Goal: Transaction & Acquisition: Purchase product/service

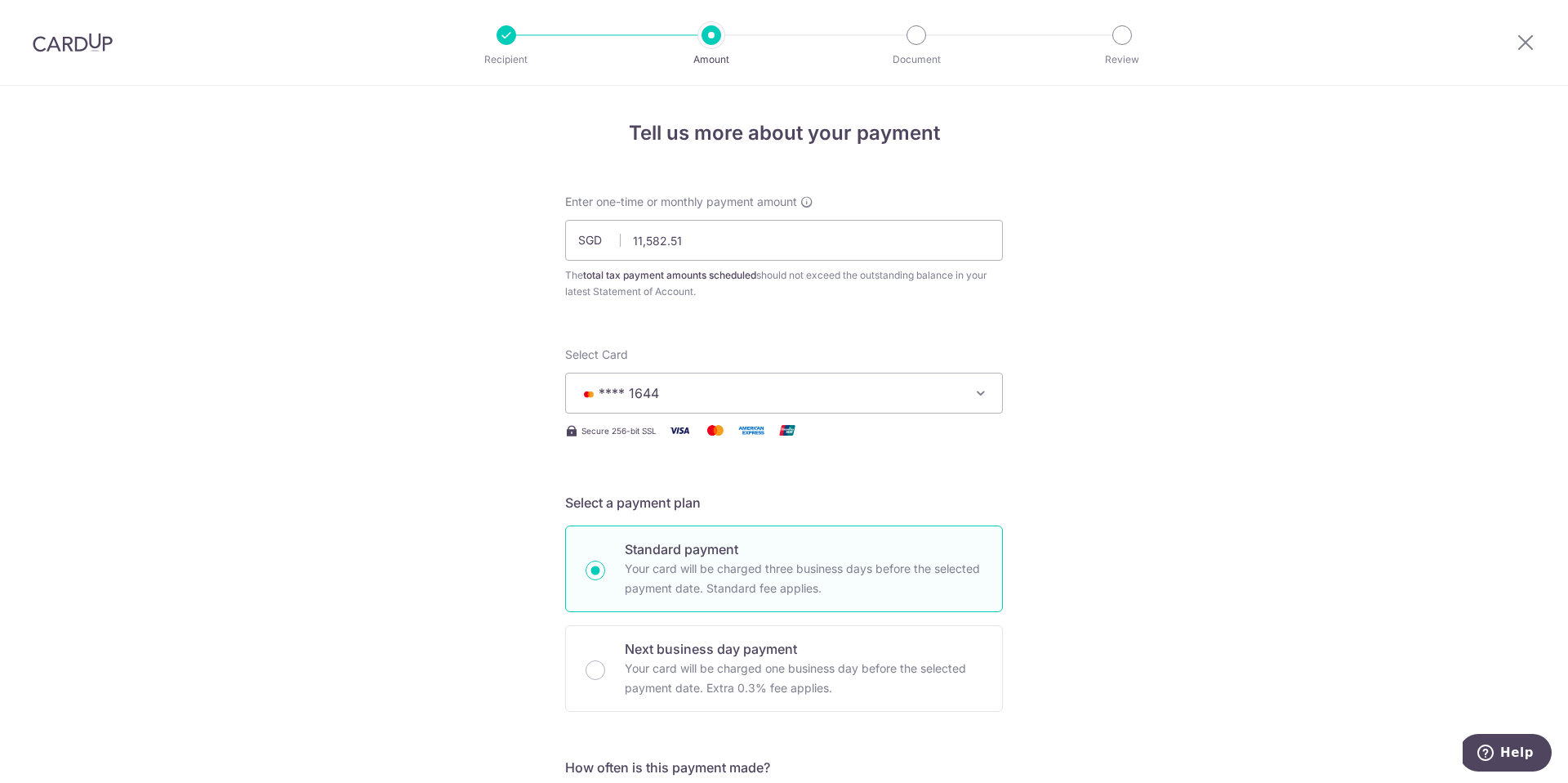
click at [60, 42] on img at bounding box center [72, 42] width 80 height 19
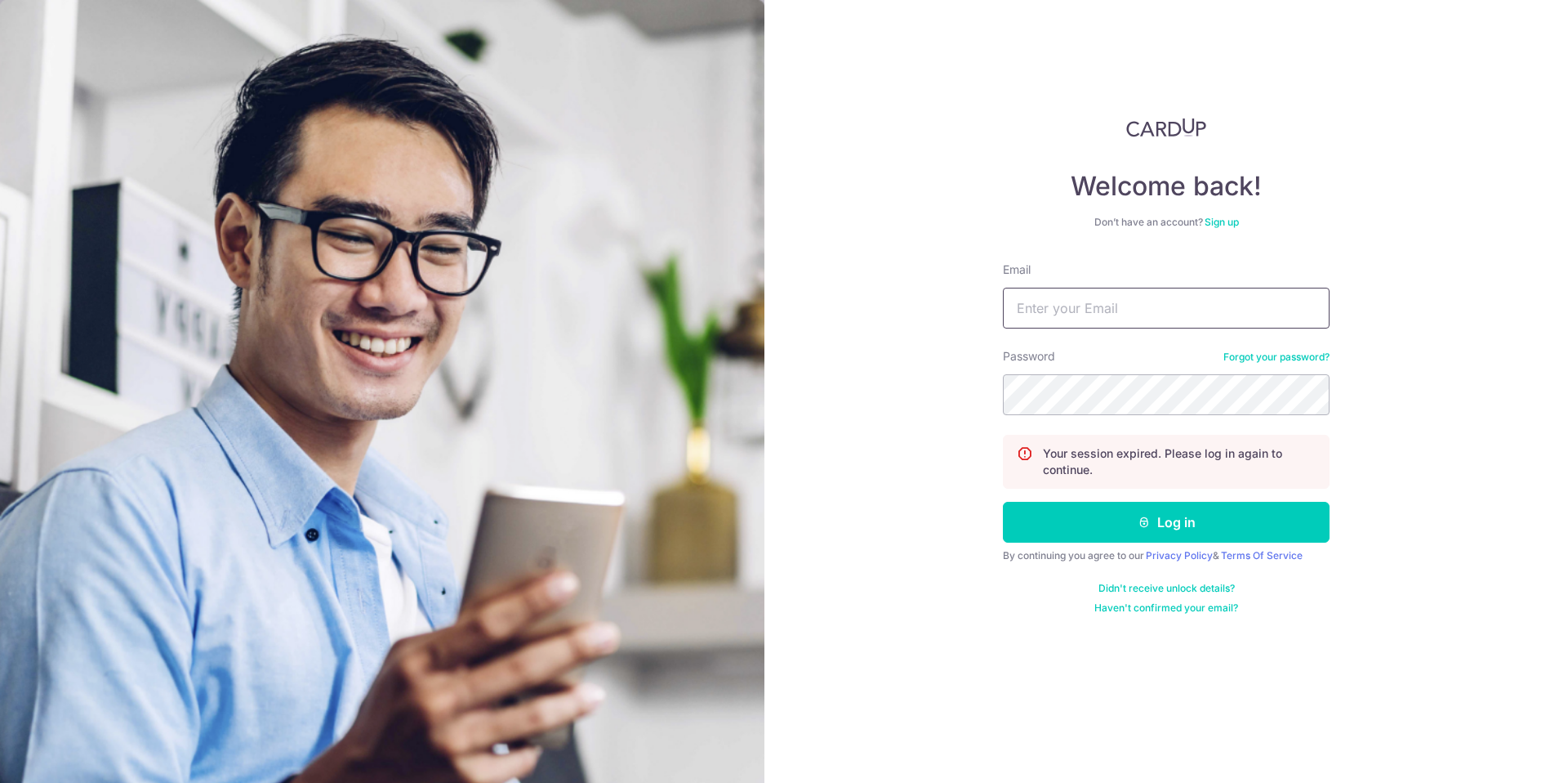
click at [1135, 317] on input "Email" at bounding box center [1167, 308] width 327 height 41
type input "[EMAIL_ADDRESS][DOMAIN_NAME]"
click at [1168, 519] on button "Log in" at bounding box center [1167, 522] width 327 height 41
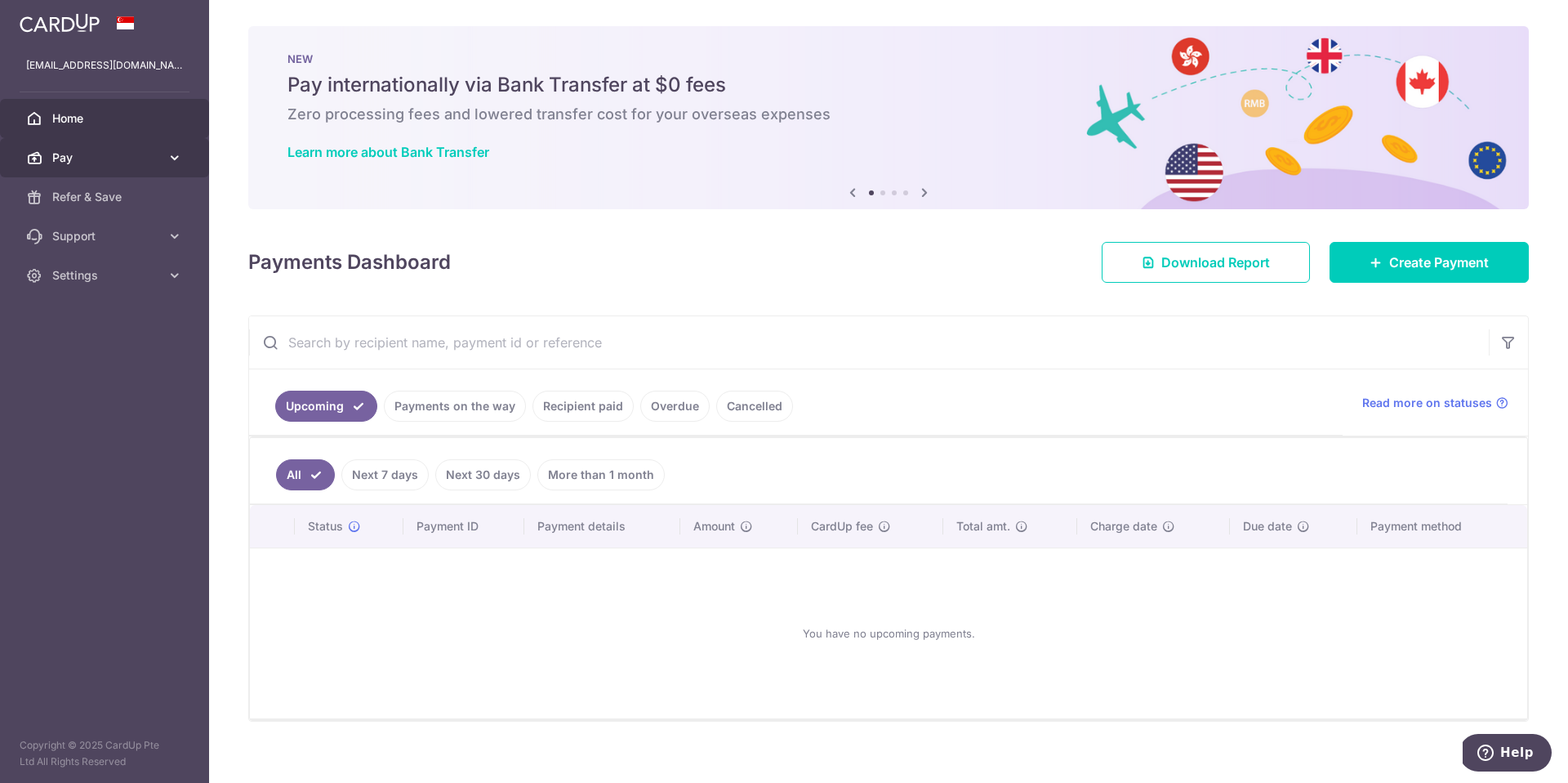
click at [167, 159] on icon at bounding box center [174, 157] width 16 height 16
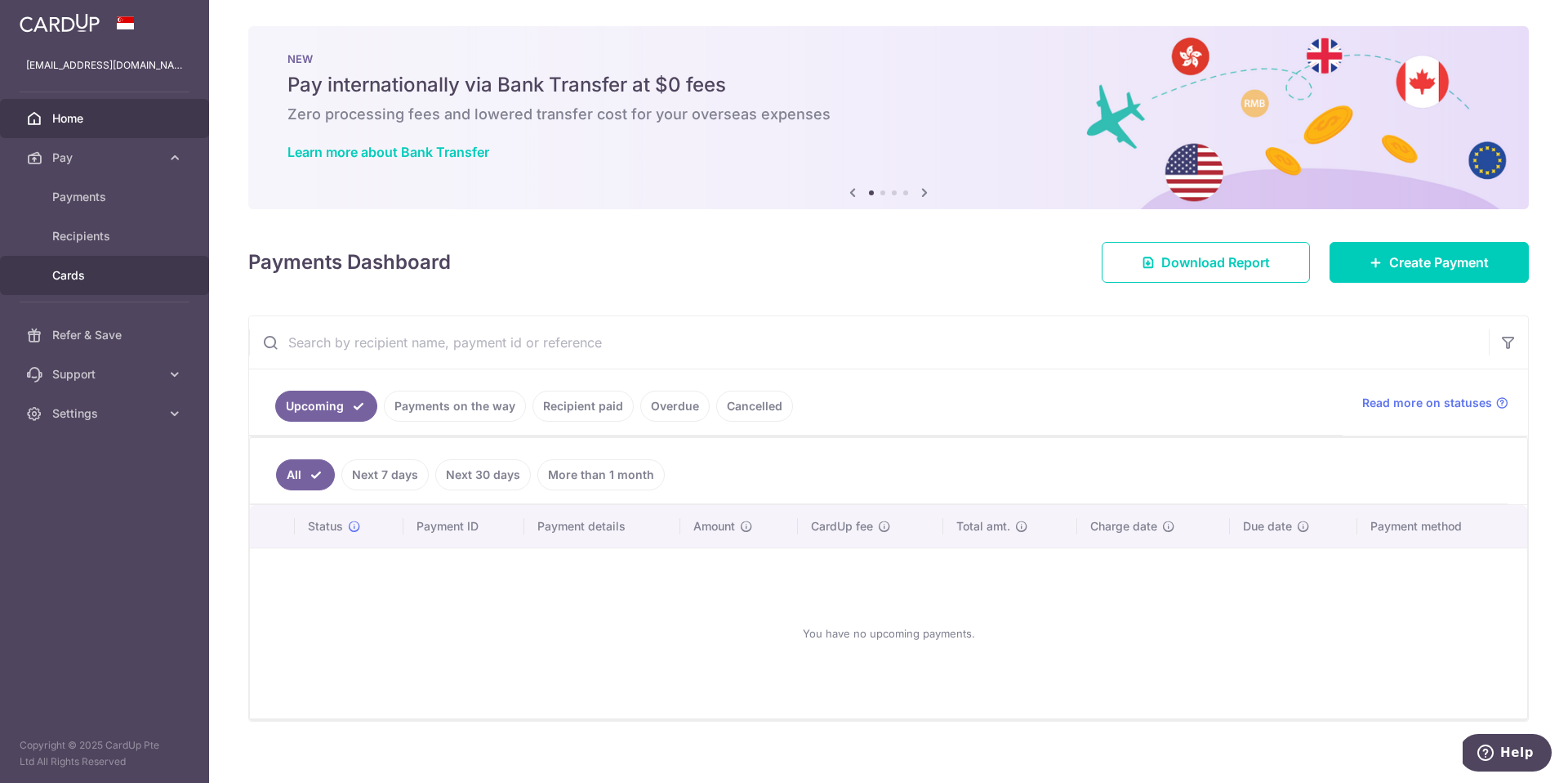
click at [86, 280] on span "Cards" at bounding box center [106, 274] width 108 height 16
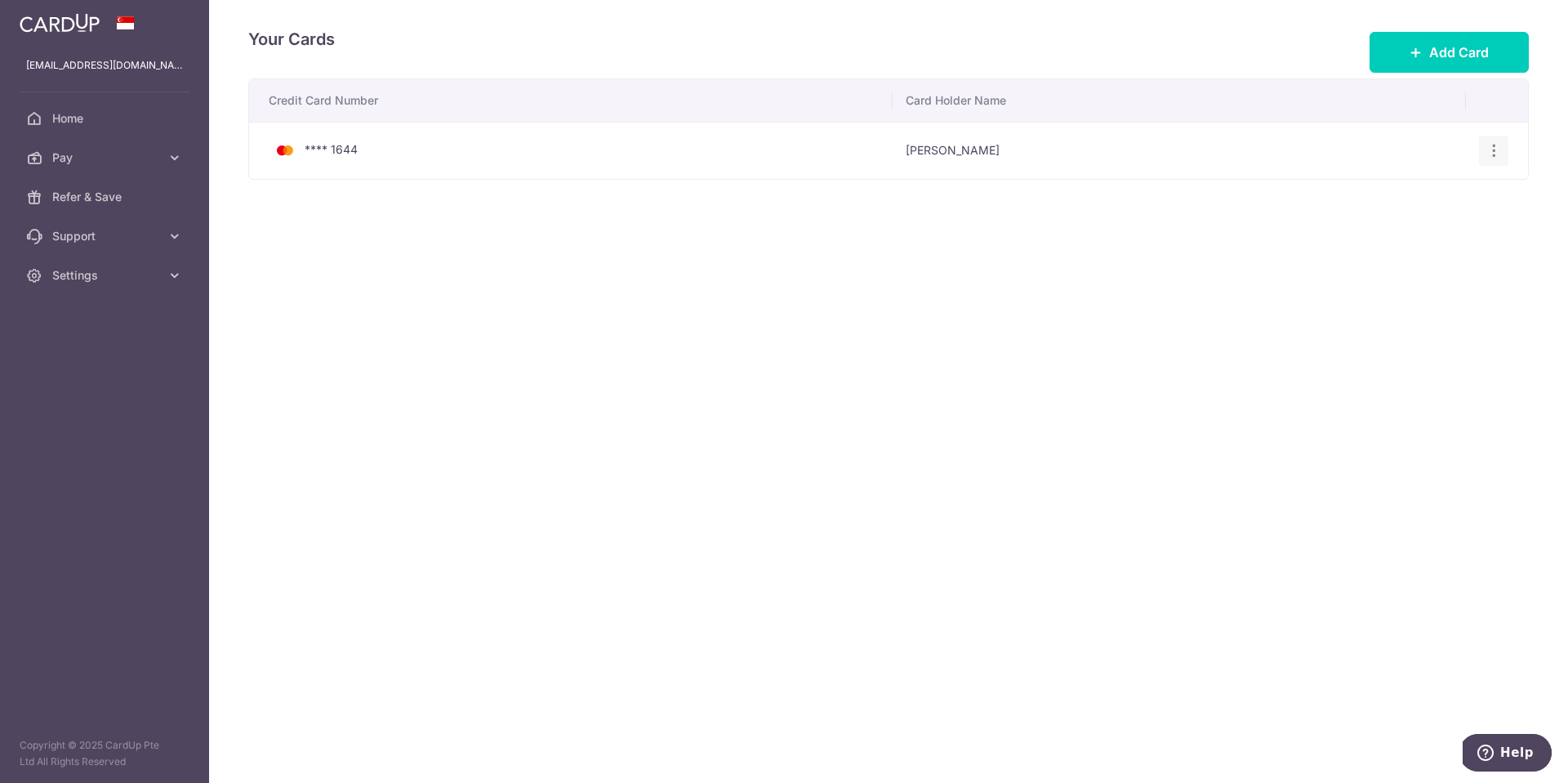
click at [1491, 146] on icon "button" at bounding box center [1494, 151] width 17 height 17
click at [1386, 240] on span "Delete" at bounding box center [1439, 235] width 111 height 19
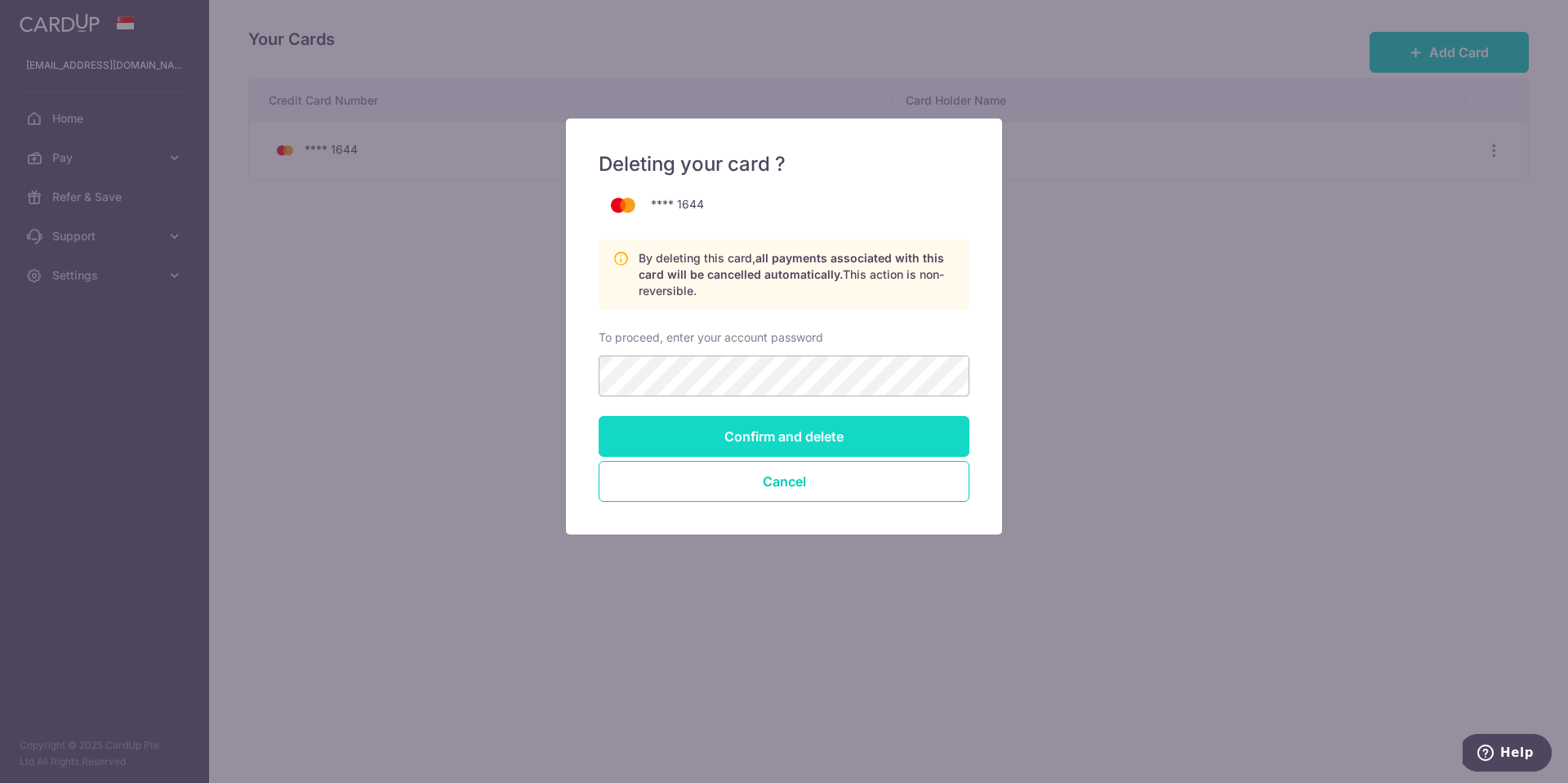
click at [782, 444] on input "Confirm and delete" at bounding box center [784, 436] width 371 height 41
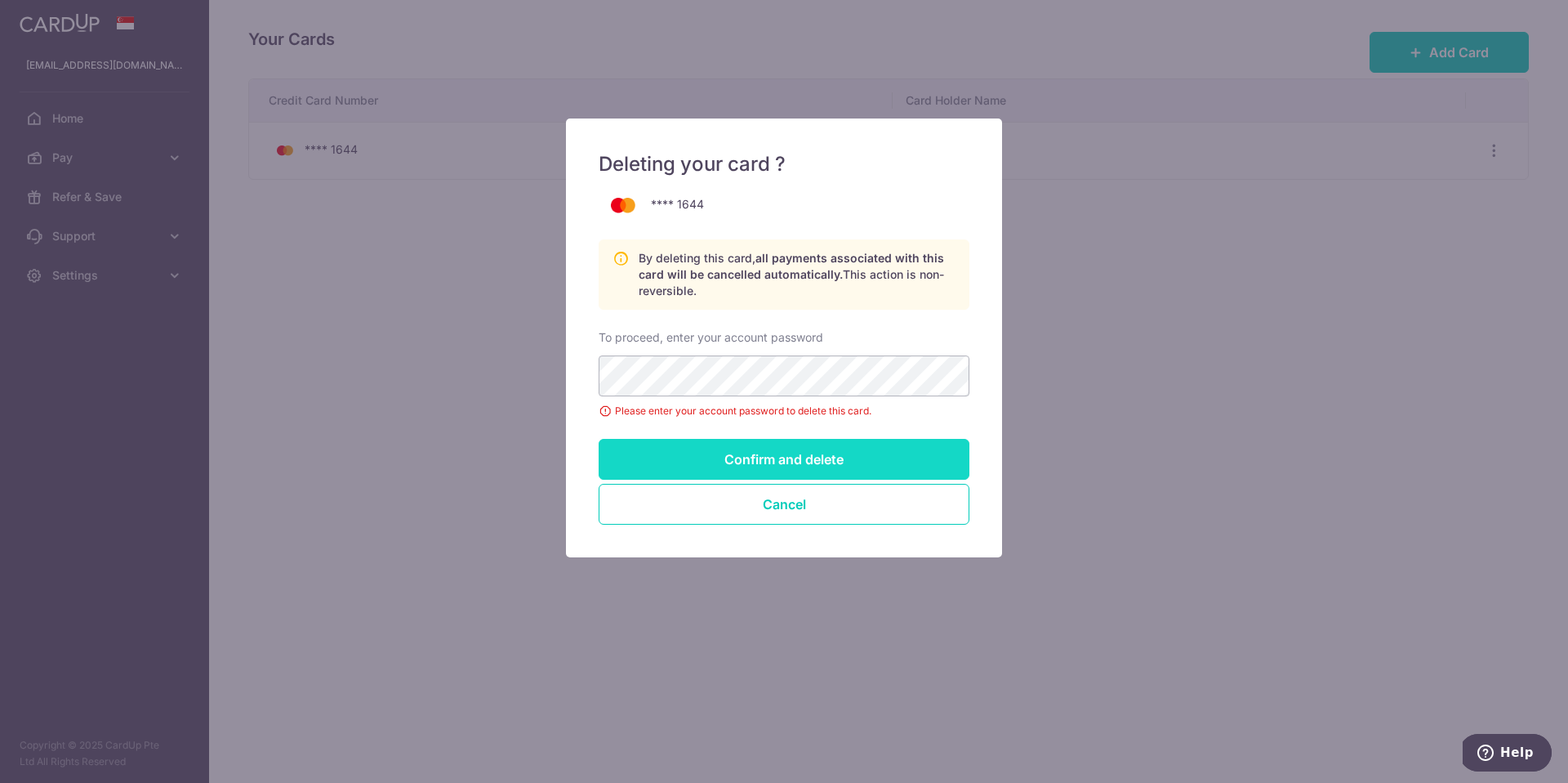
click at [744, 458] on input "Confirm and delete" at bounding box center [784, 459] width 371 height 41
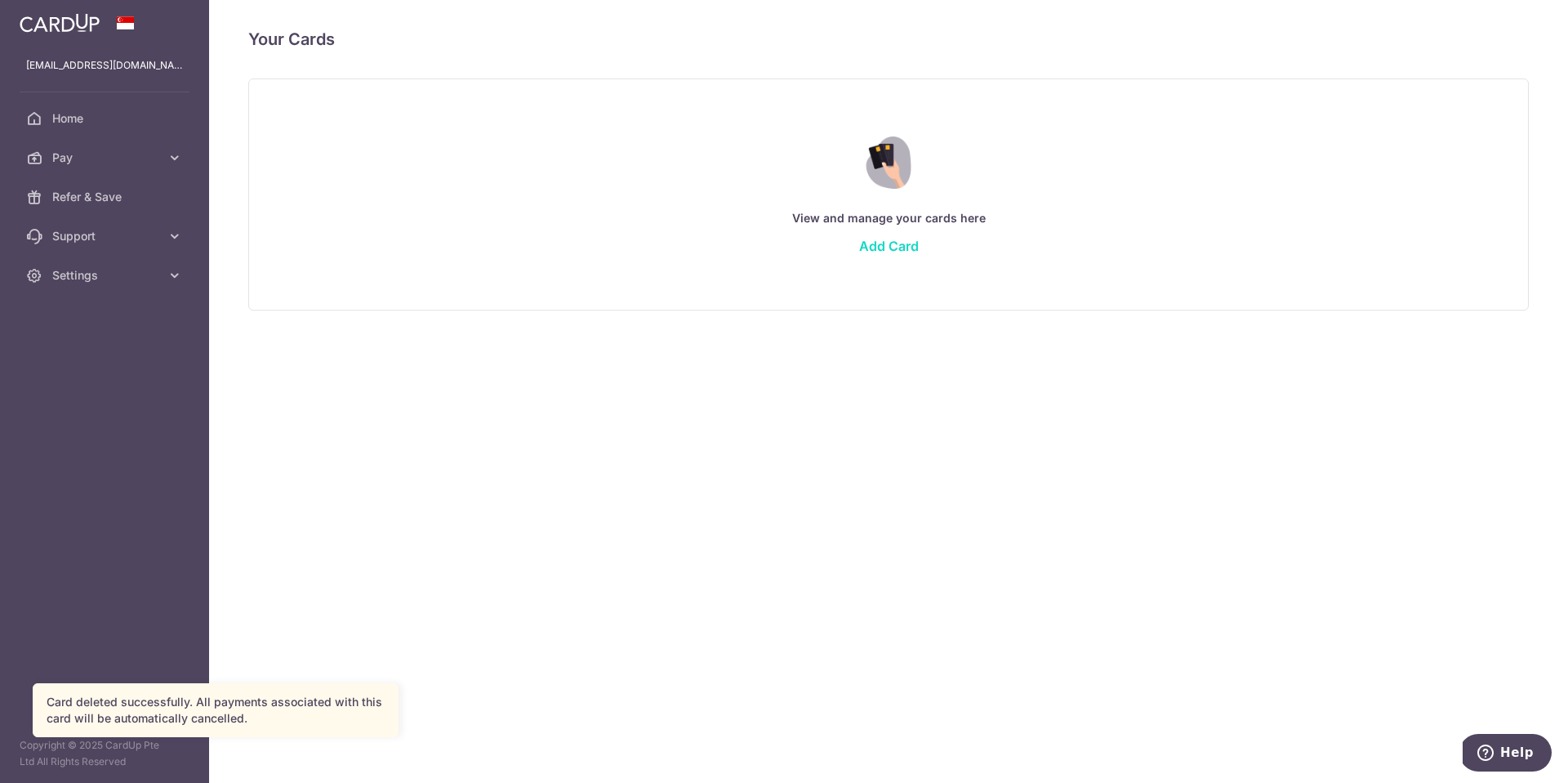
click at [898, 248] on link "Add Card" at bounding box center [889, 245] width 60 height 16
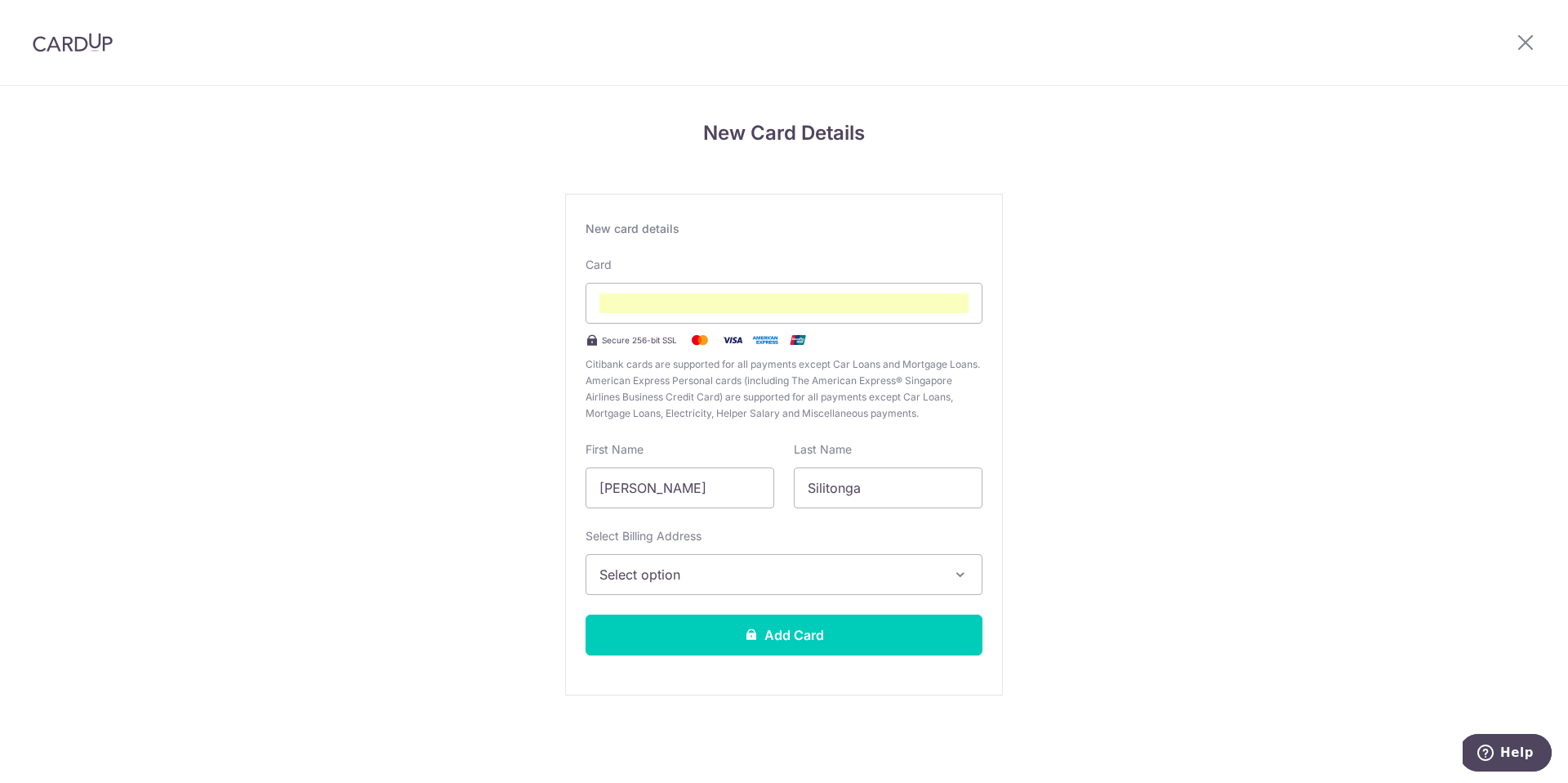
click at [1133, 372] on div "New Card Details New card details Card Secure 256-bit SSL Citibank cards are su…" at bounding box center [784, 429] width 1568 height 686
click at [690, 577] on span "Select option" at bounding box center [769, 574] width 340 height 19
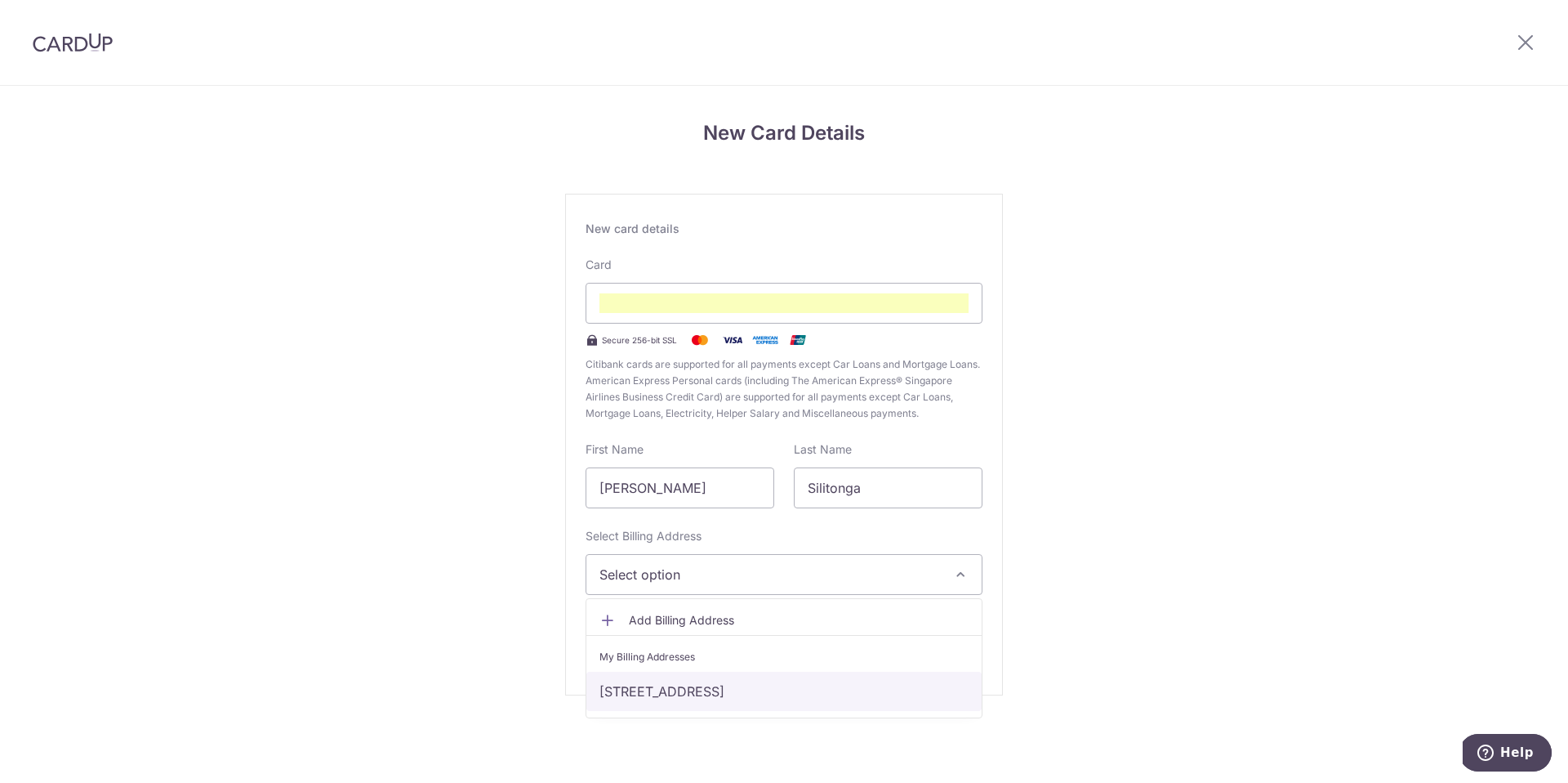
click at [680, 689] on link "8 Mimosa View, Singapore, Singapore-805588" at bounding box center [784, 691] width 396 height 40
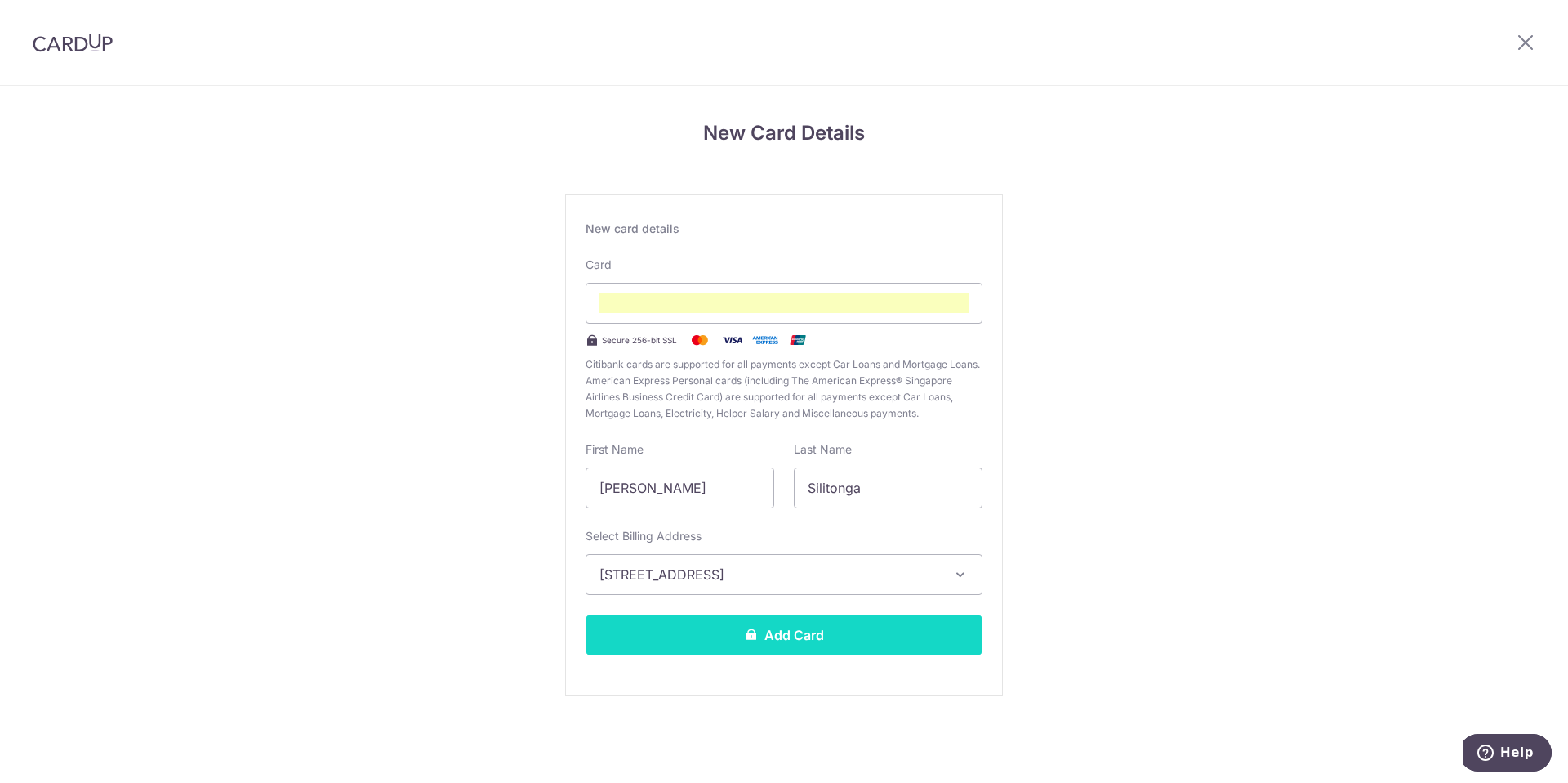
click at [793, 641] on button "Add Card" at bounding box center [784, 635] width 397 height 41
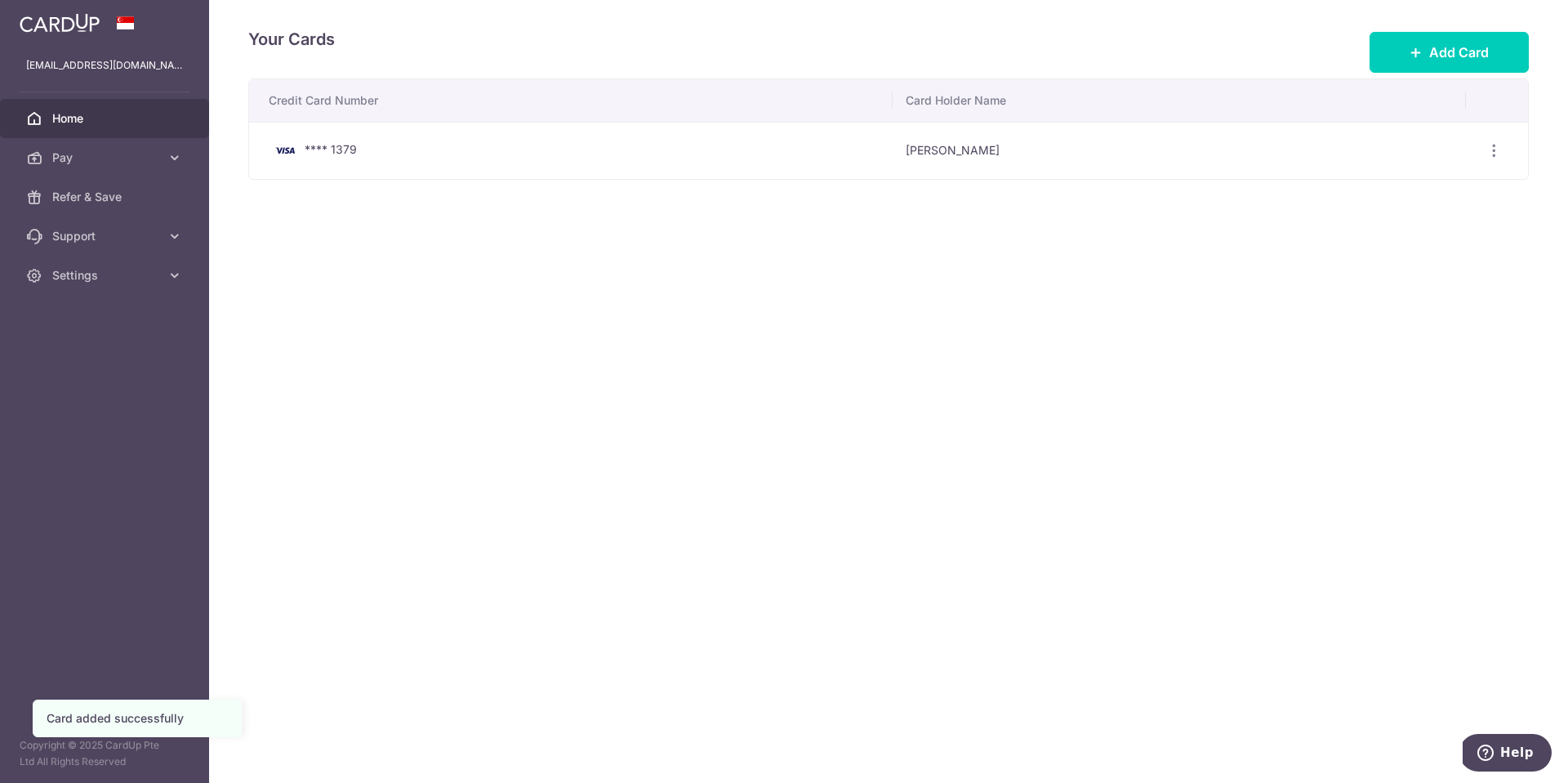
click at [73, 125] on span "Home" at bounding box center [106, 118] width 108 height 16
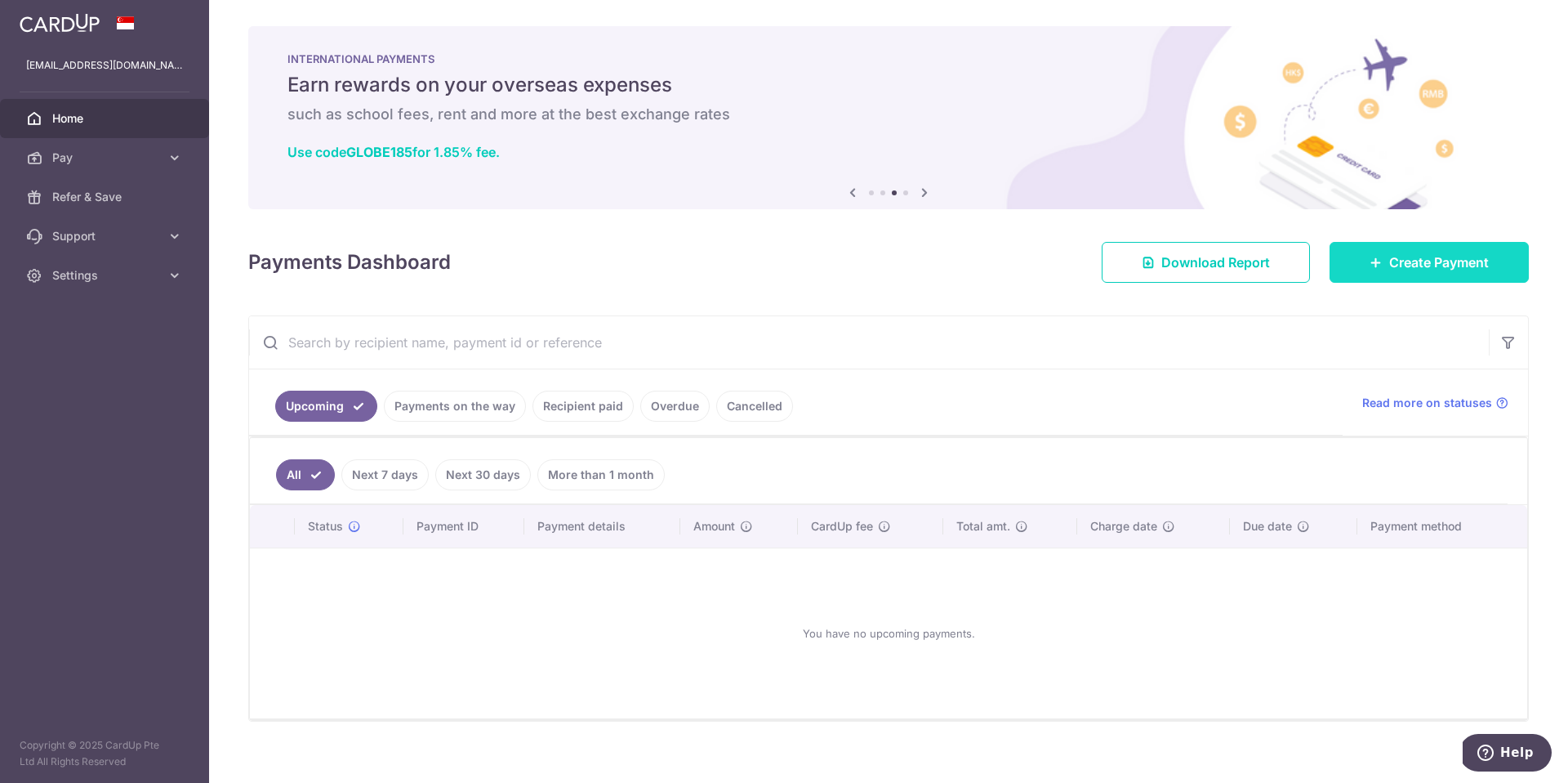
click at [1409, 265] on span "Create Payment" at bounding box center [1439, 262] width 99 height 19
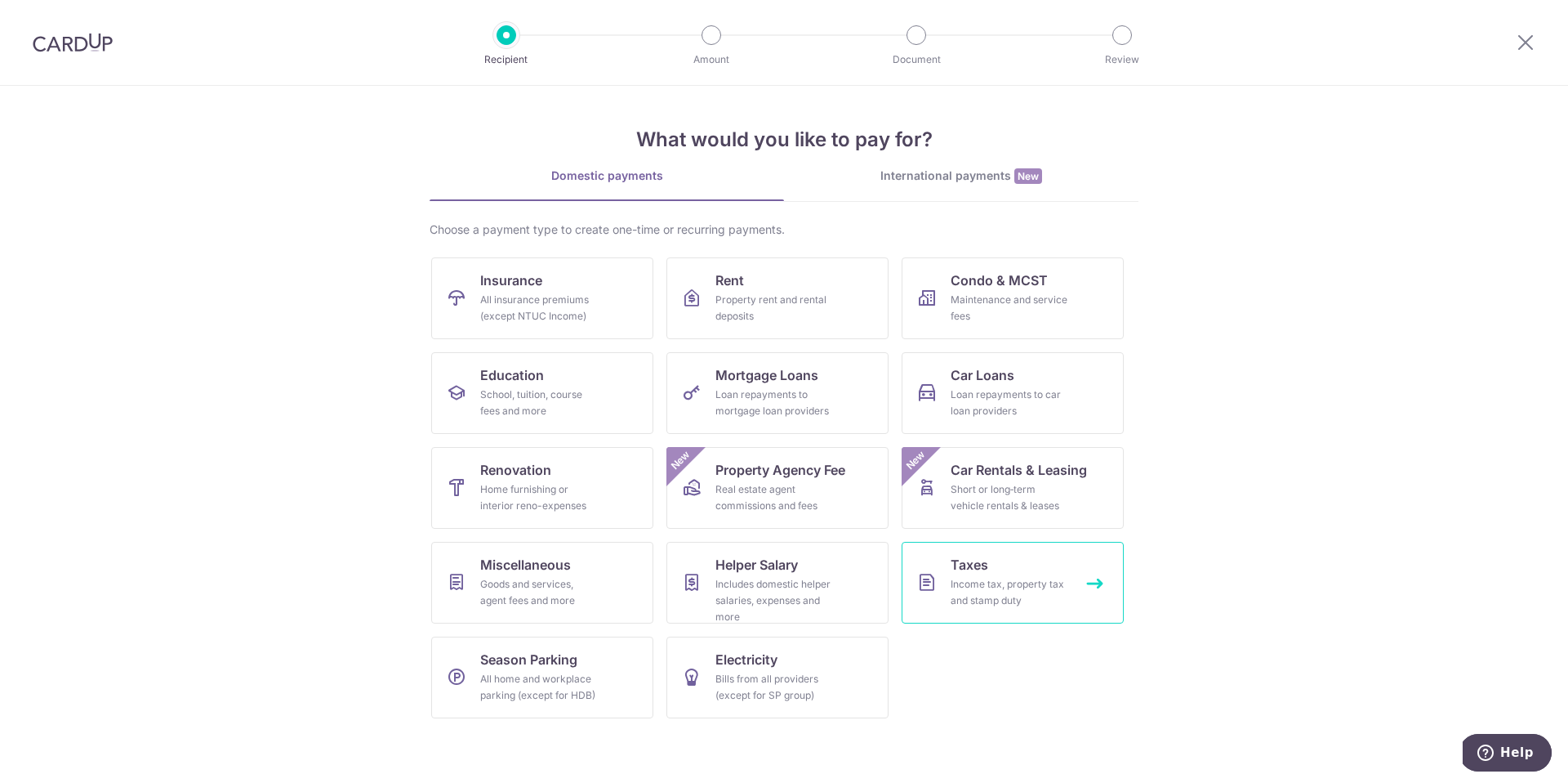
click at [979, 576] on div "Income tax, property tax and stamp duty" at bounding box center [1010, 592] width 118 height 33
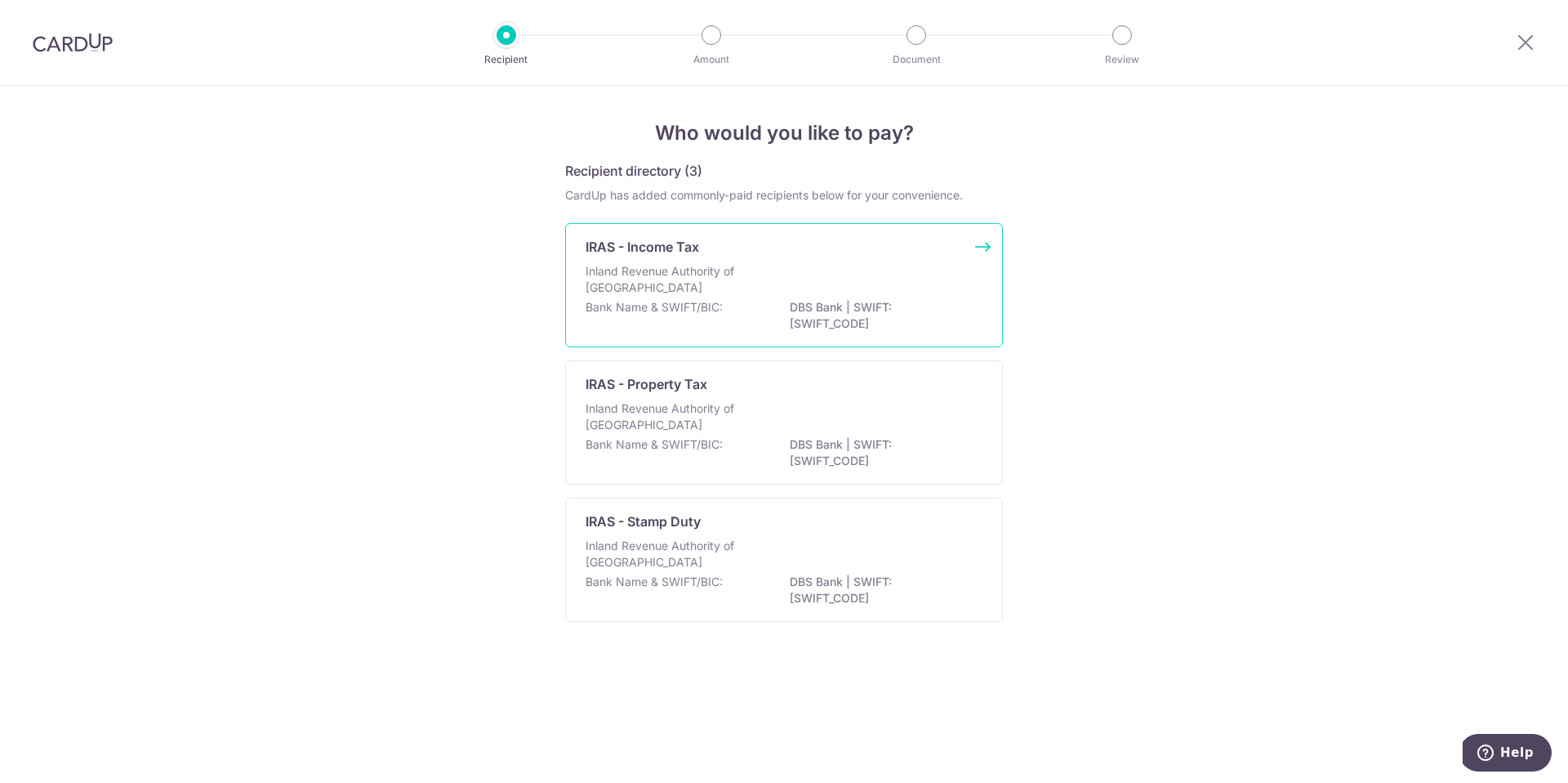
click at [686, 274] on p "Inland Revenue Authority of [GEOGRAPHIC_DATA]" at bounding box center [672, 280] width 173 height 33
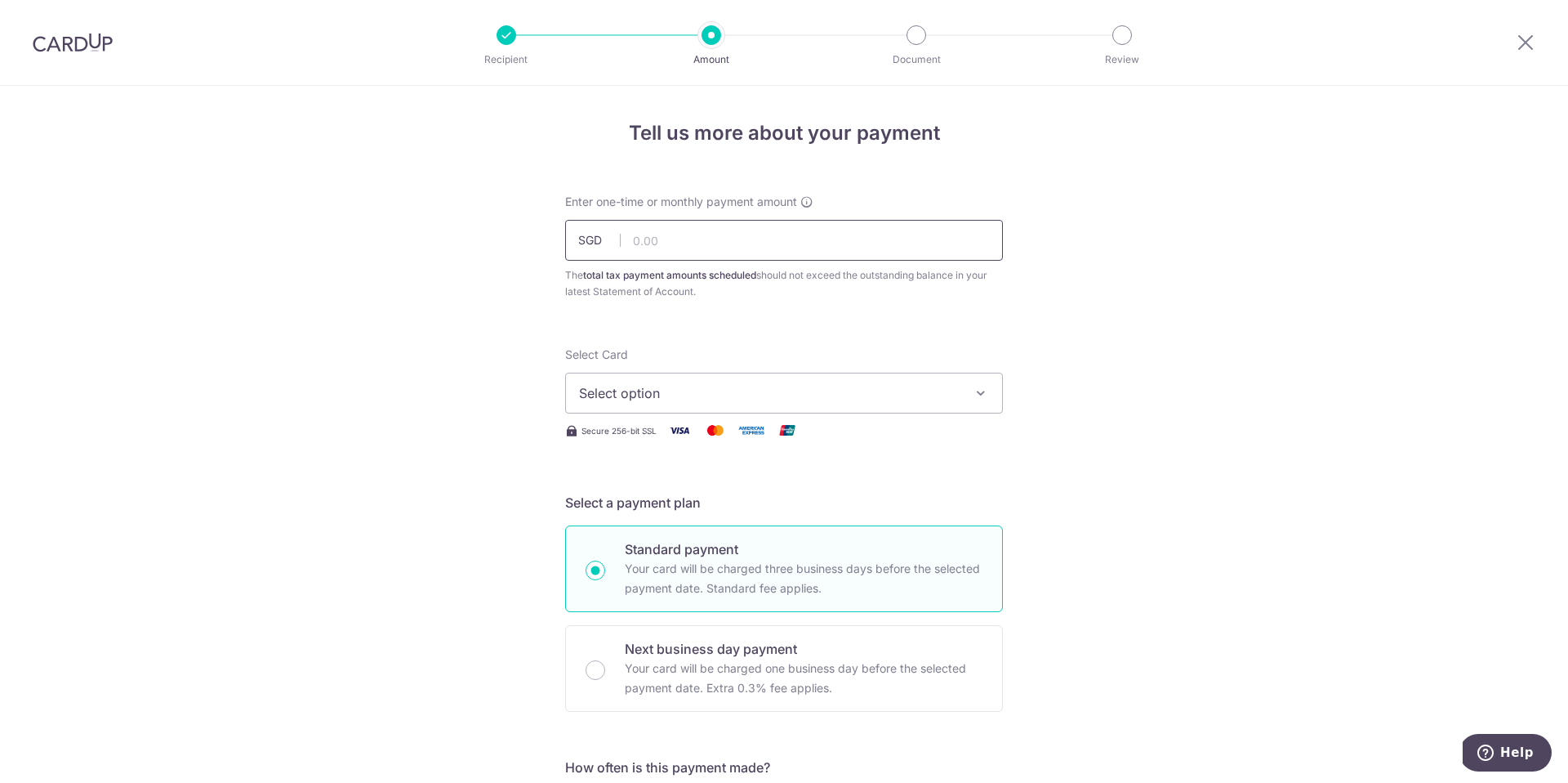
click at [668, 242] on input "text" at bounding box center [784, 240] width 438 height 41
type input "11,582.51"
click at [641, 397] on span "Select option" at bounding box center [769, 392] width 380 height 19
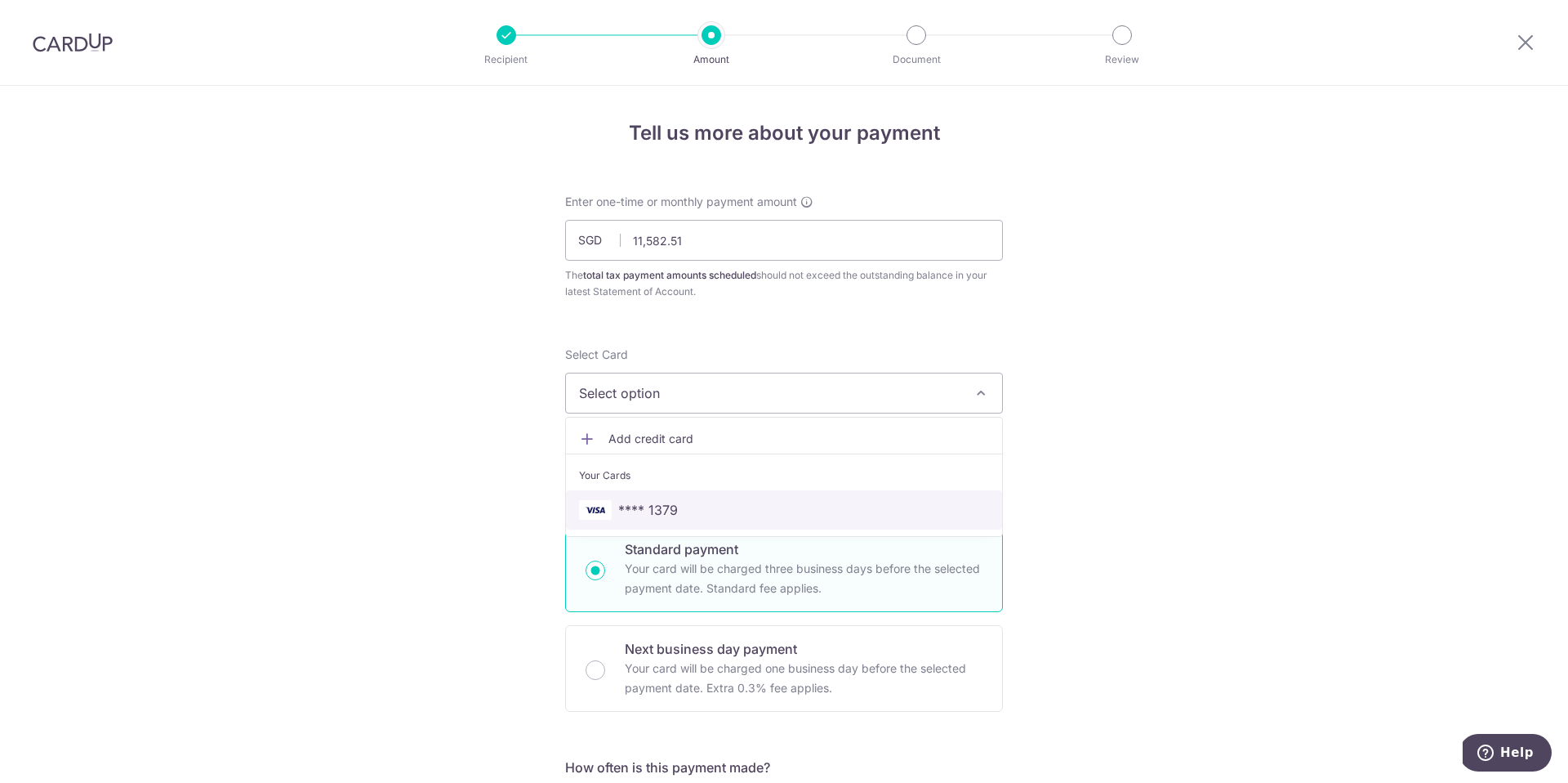
click at [644, 505] on span "**** 1379" at bounding box center [648, 509] width 60 height 19
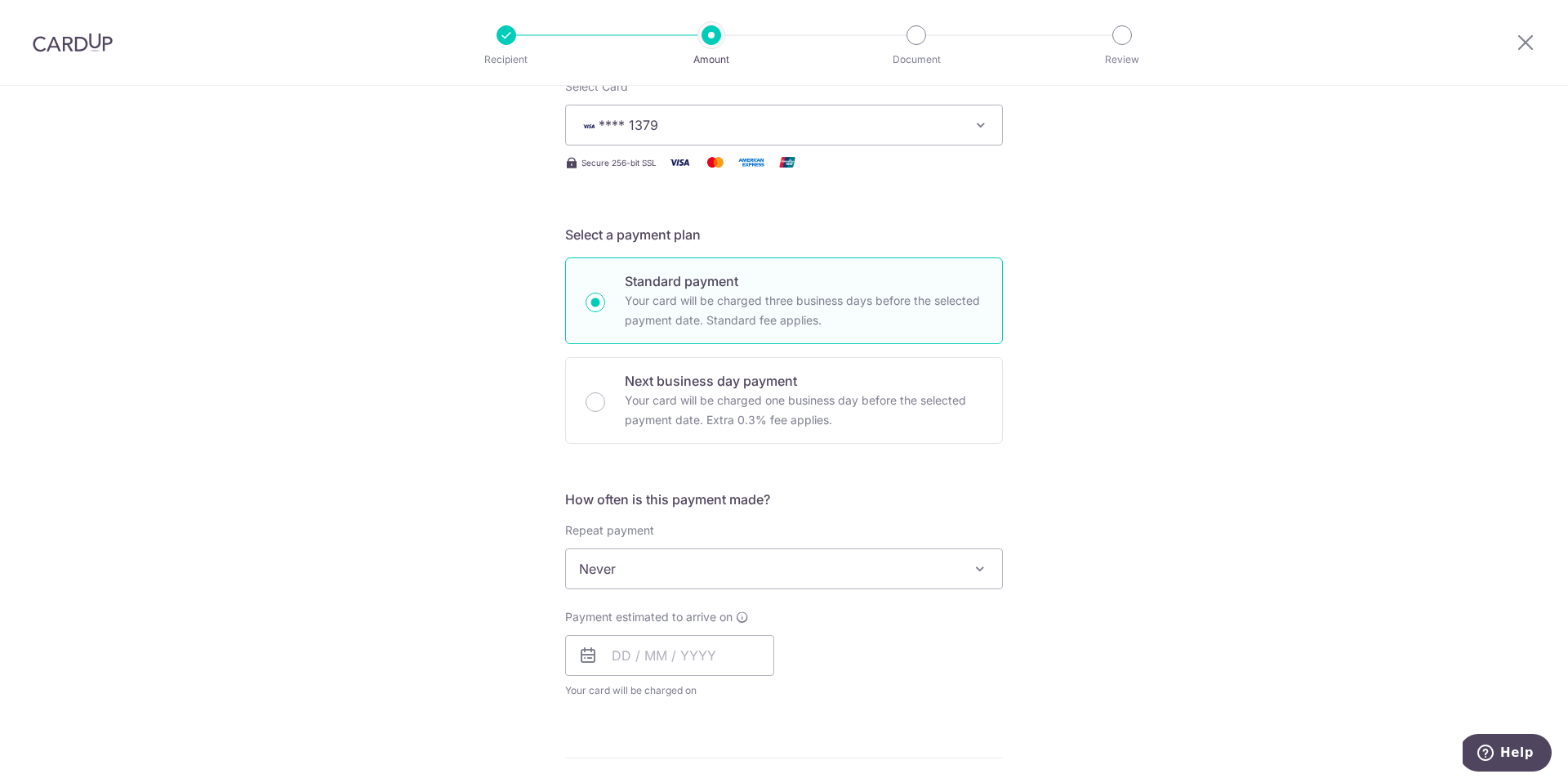
scroll to position [285, 0]
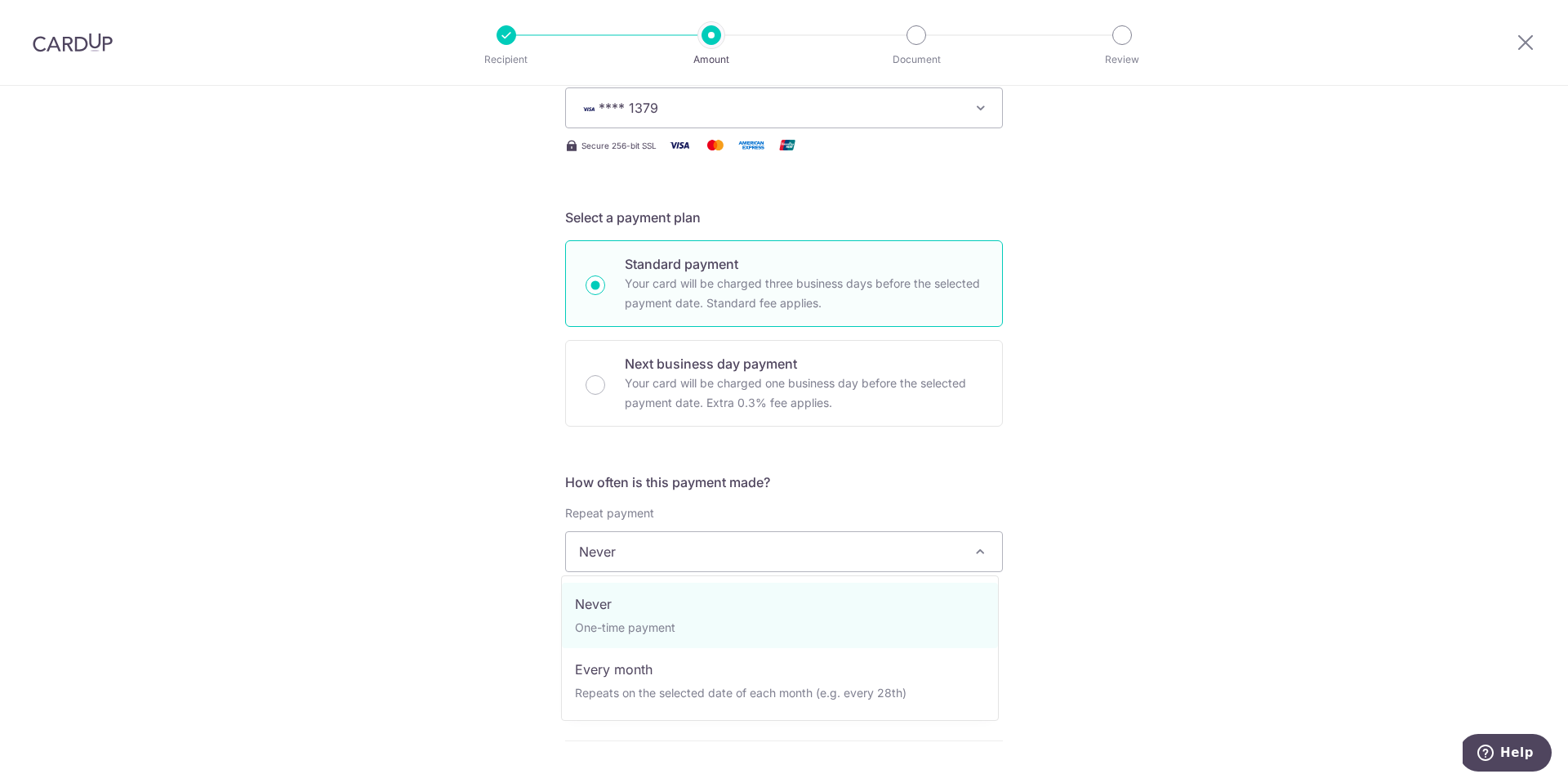
click at [725, 548] on span "Never" at bounding box center [784, 551] width 436 height 40
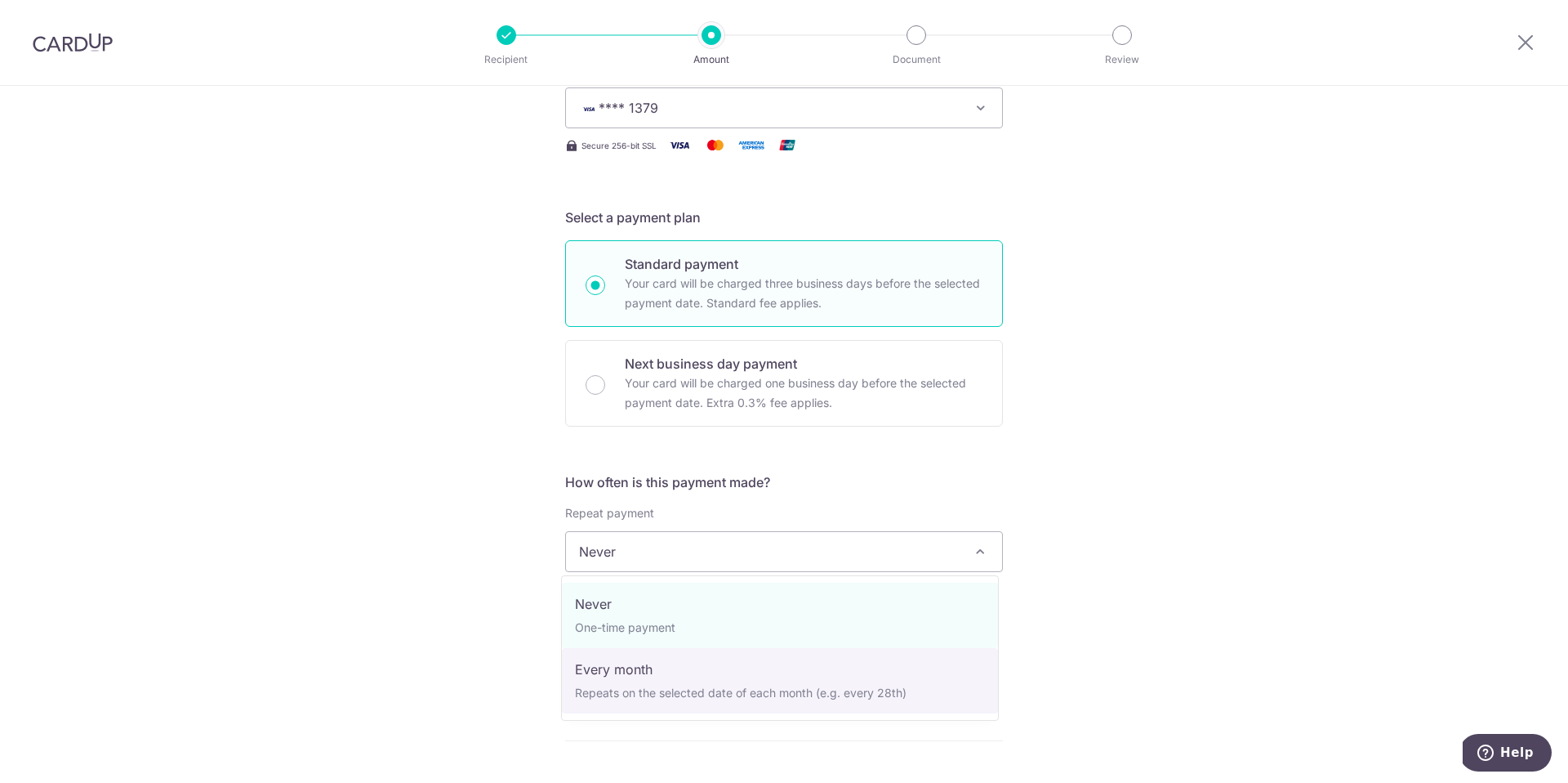
select select "3"
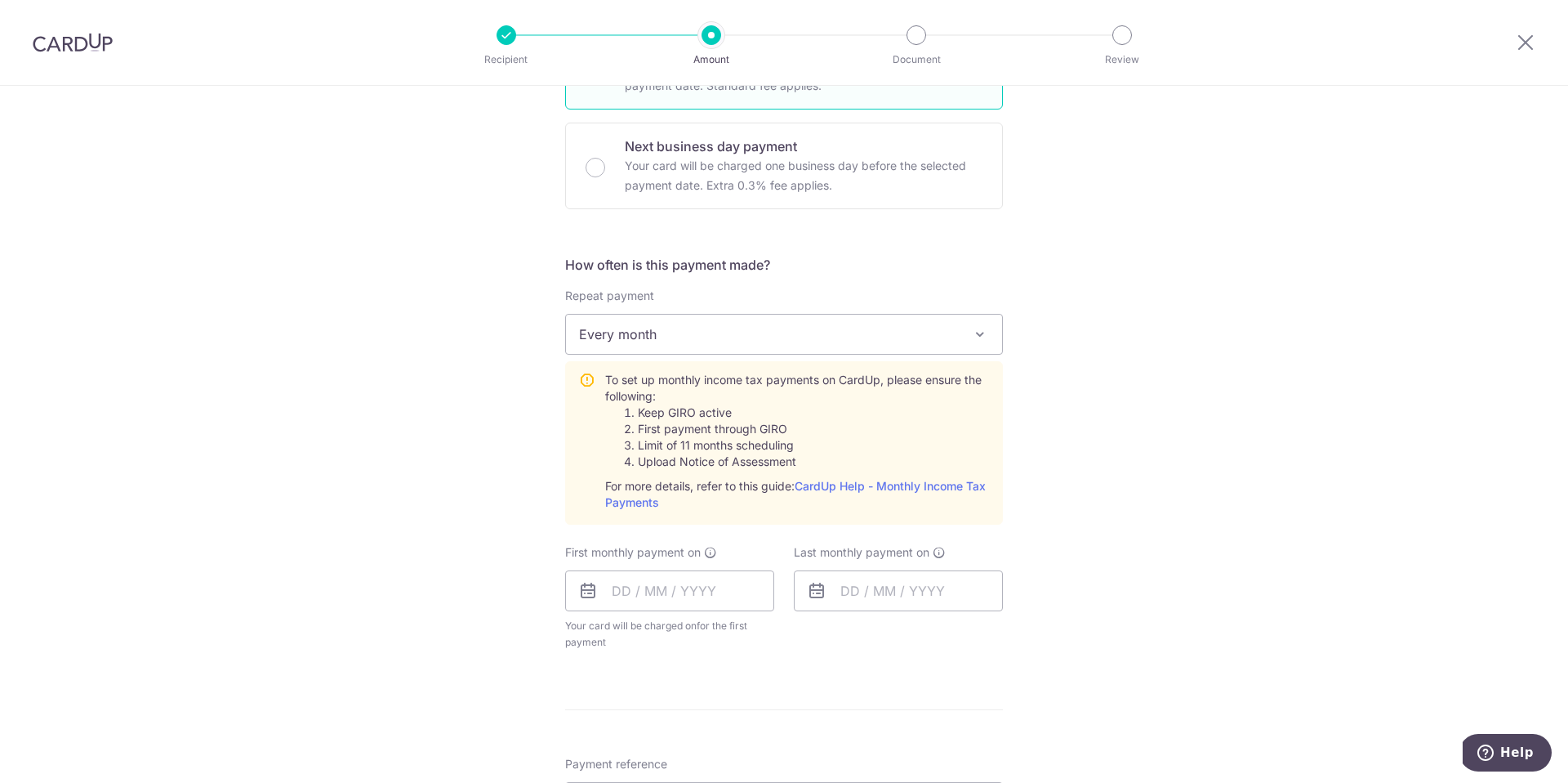
scroll to position [578, 0]
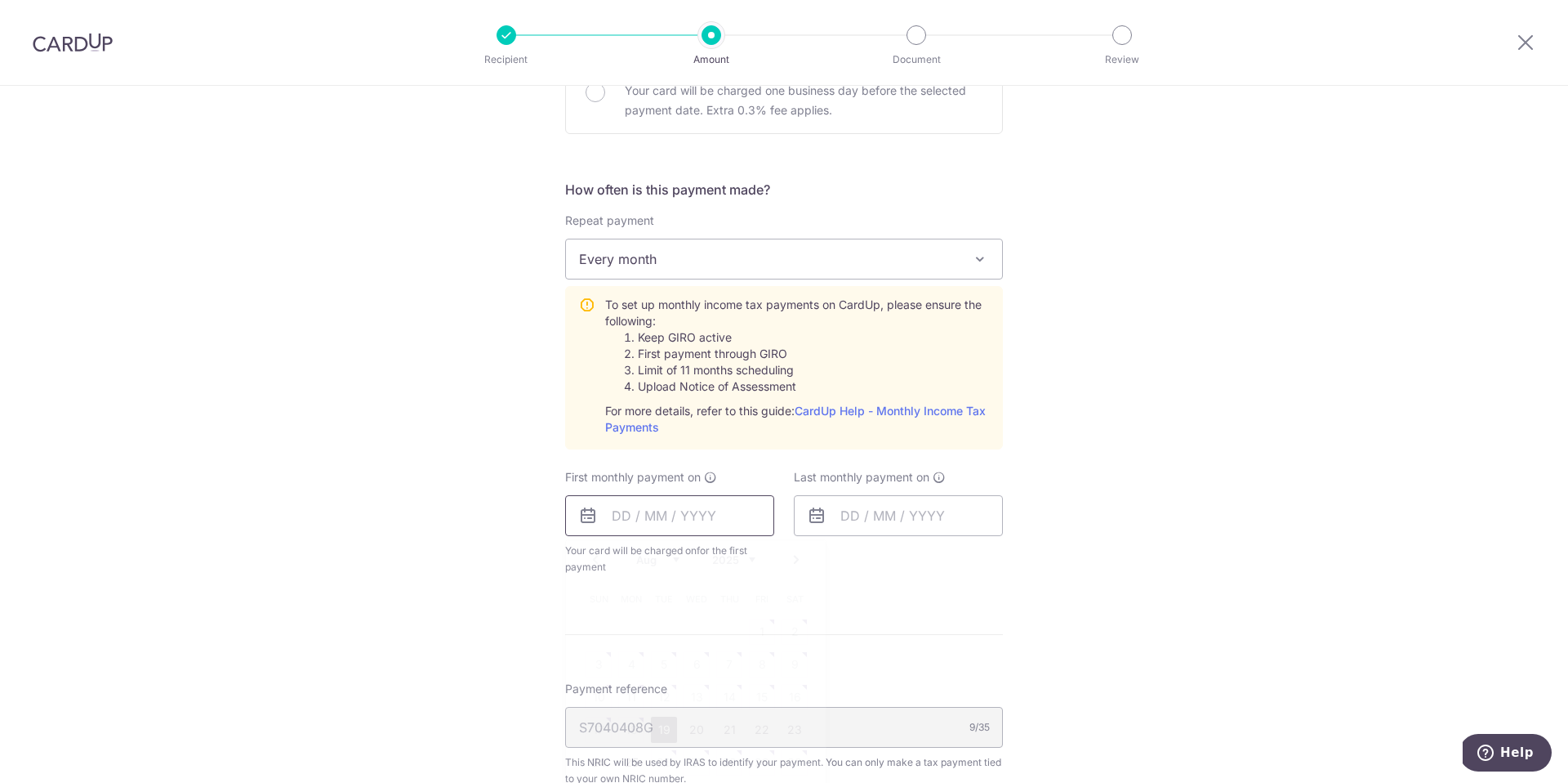
click at [625, 525] on input "text" at bounding box center [670, 515] width 209 height 41
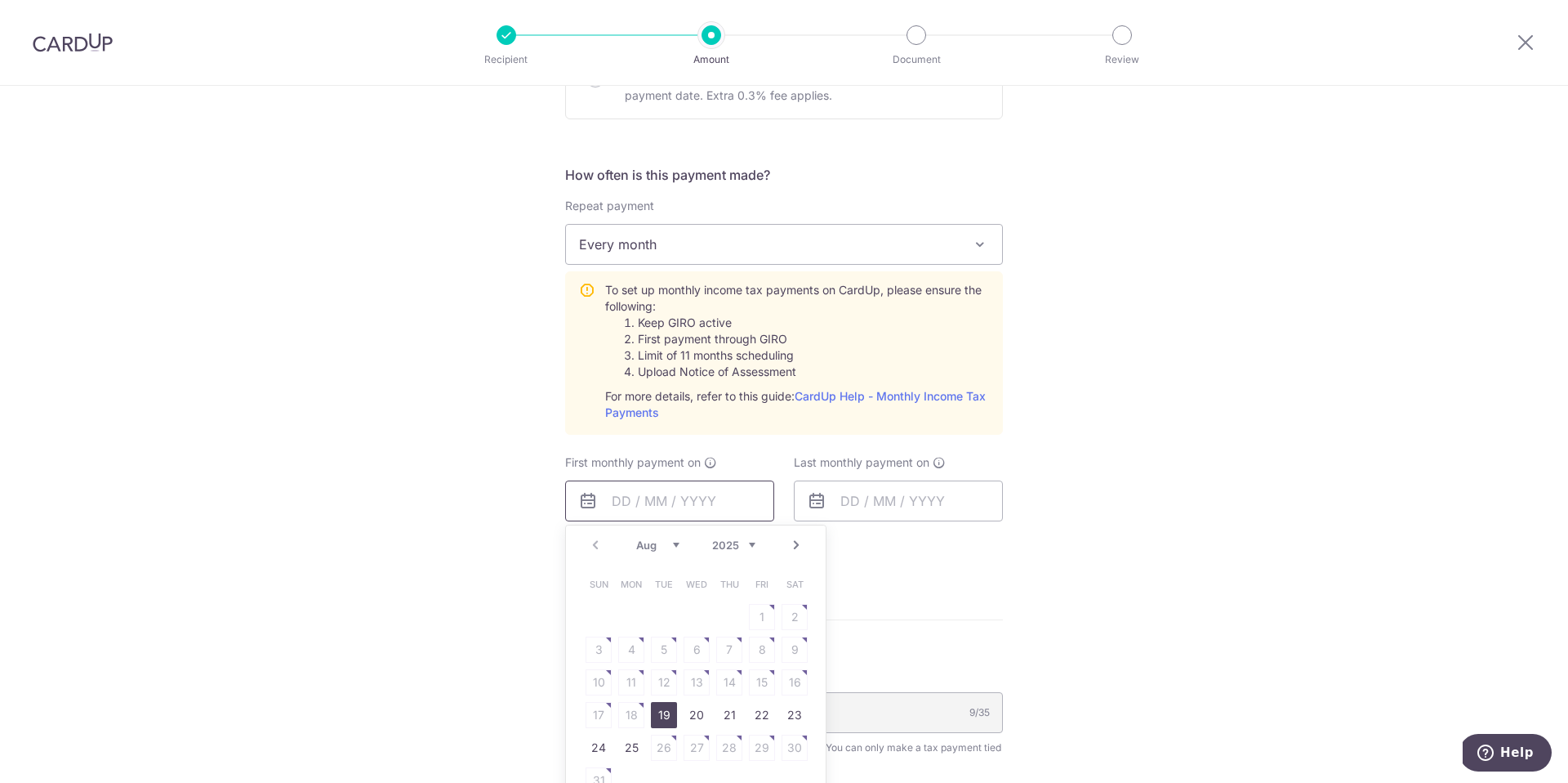
scroll to position [597, 0]
click at [635, 742] on link "25" at bounding box center [631, 743] width 26 height 26
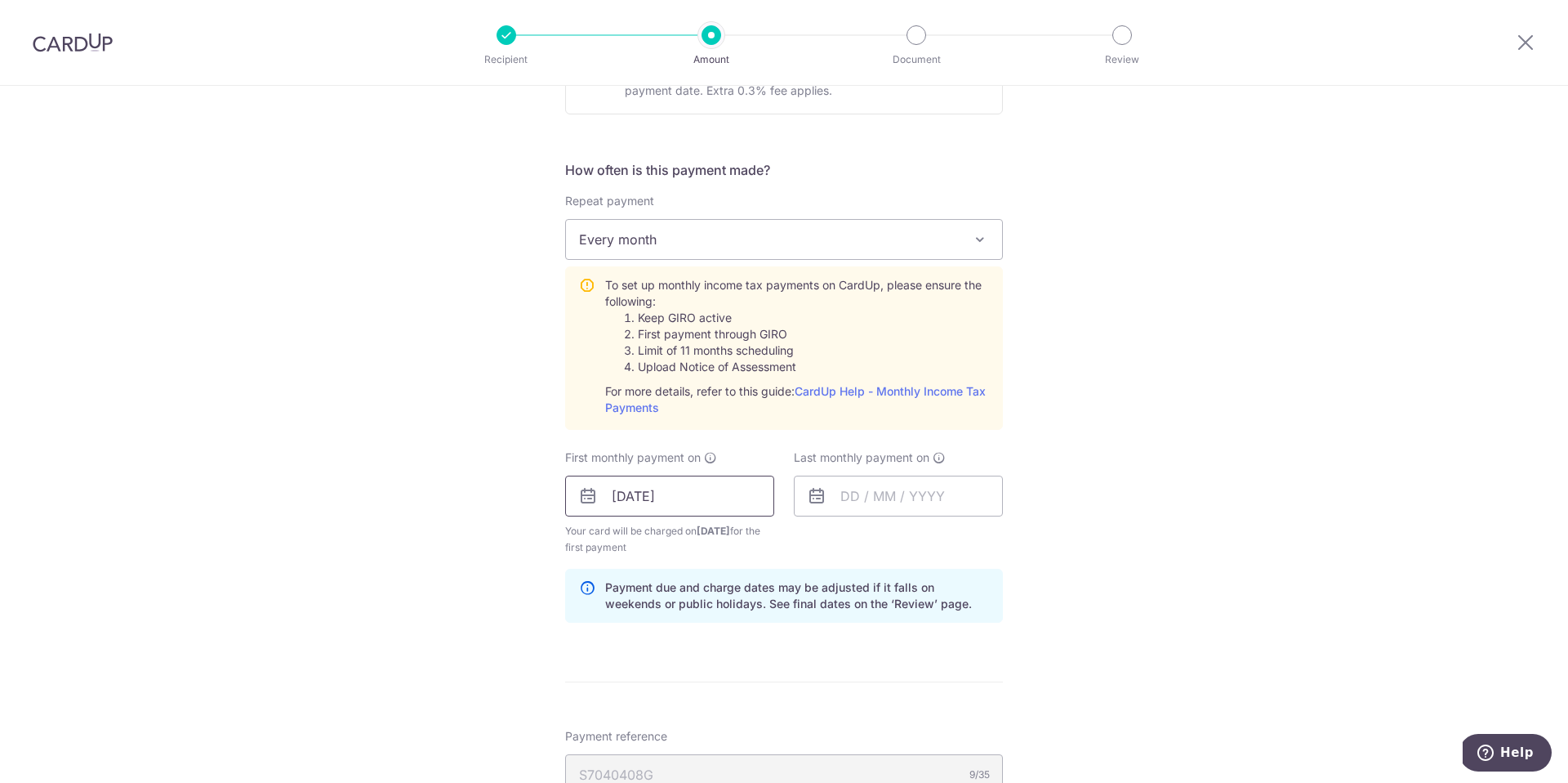
click at [689, 503] on input "25/08/2025" at bounding box center [670, 496] width 209 height 41
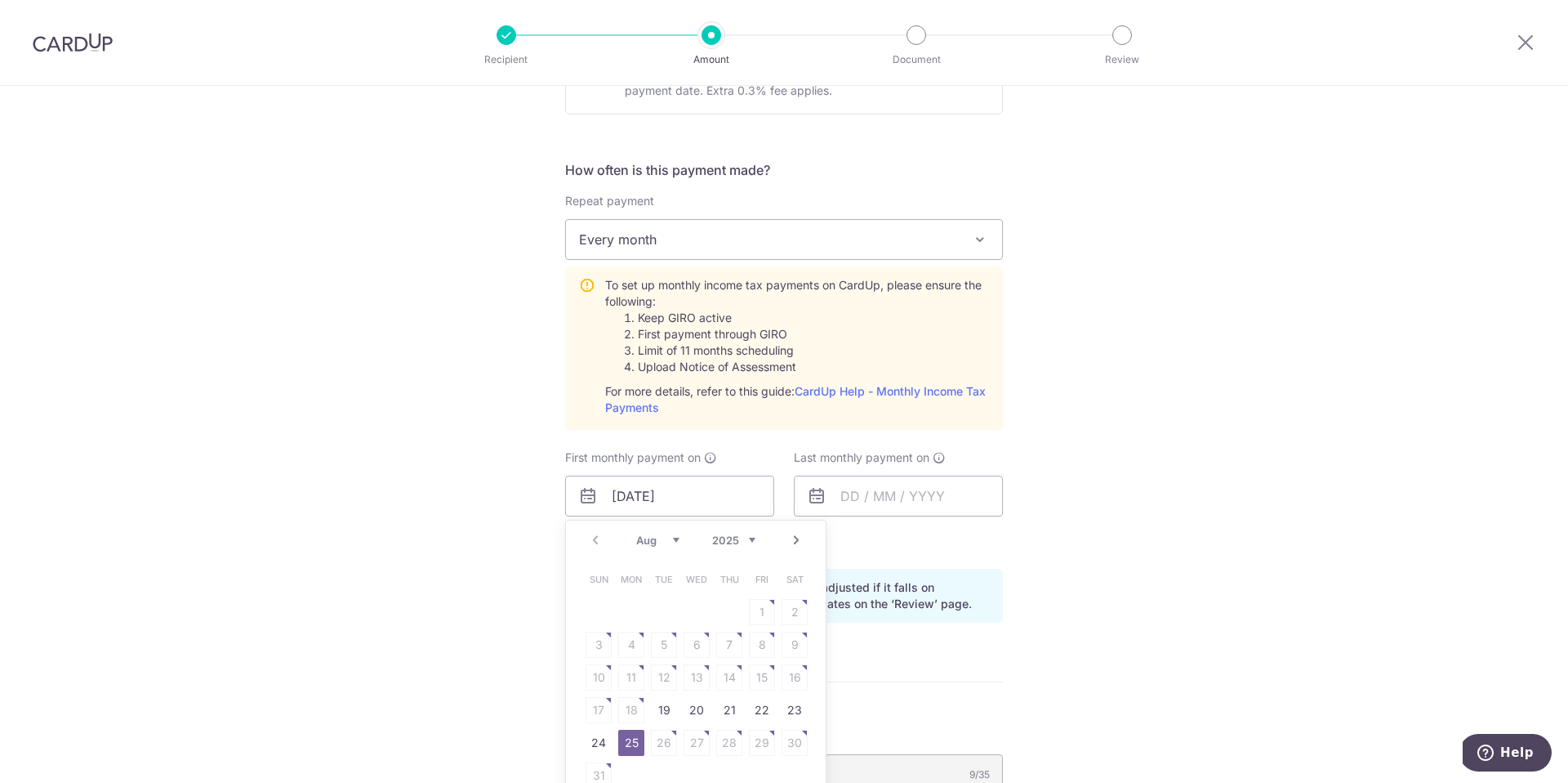
click at [791, 538] on link "Next" at bounding box center [796, 540] width 19 height 19
click at [696, 711] on link "24" at bounding box center [696, 710] width 26 height 26
type input "[DATE]"
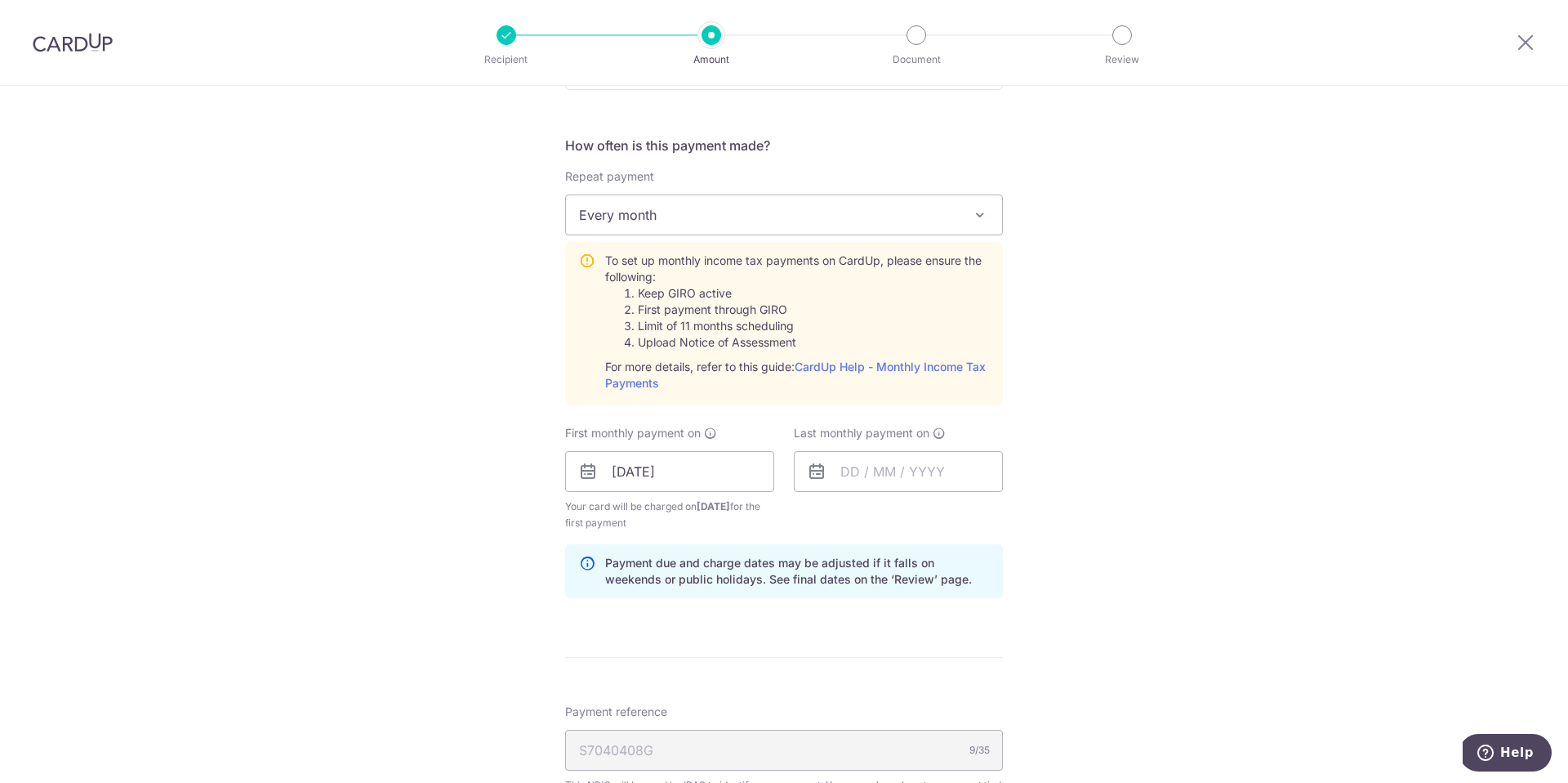
scroll to position [623, 0]
click at [712, 456] on input "[DATE]" at bounding box center [670, 471] width 209 height 41
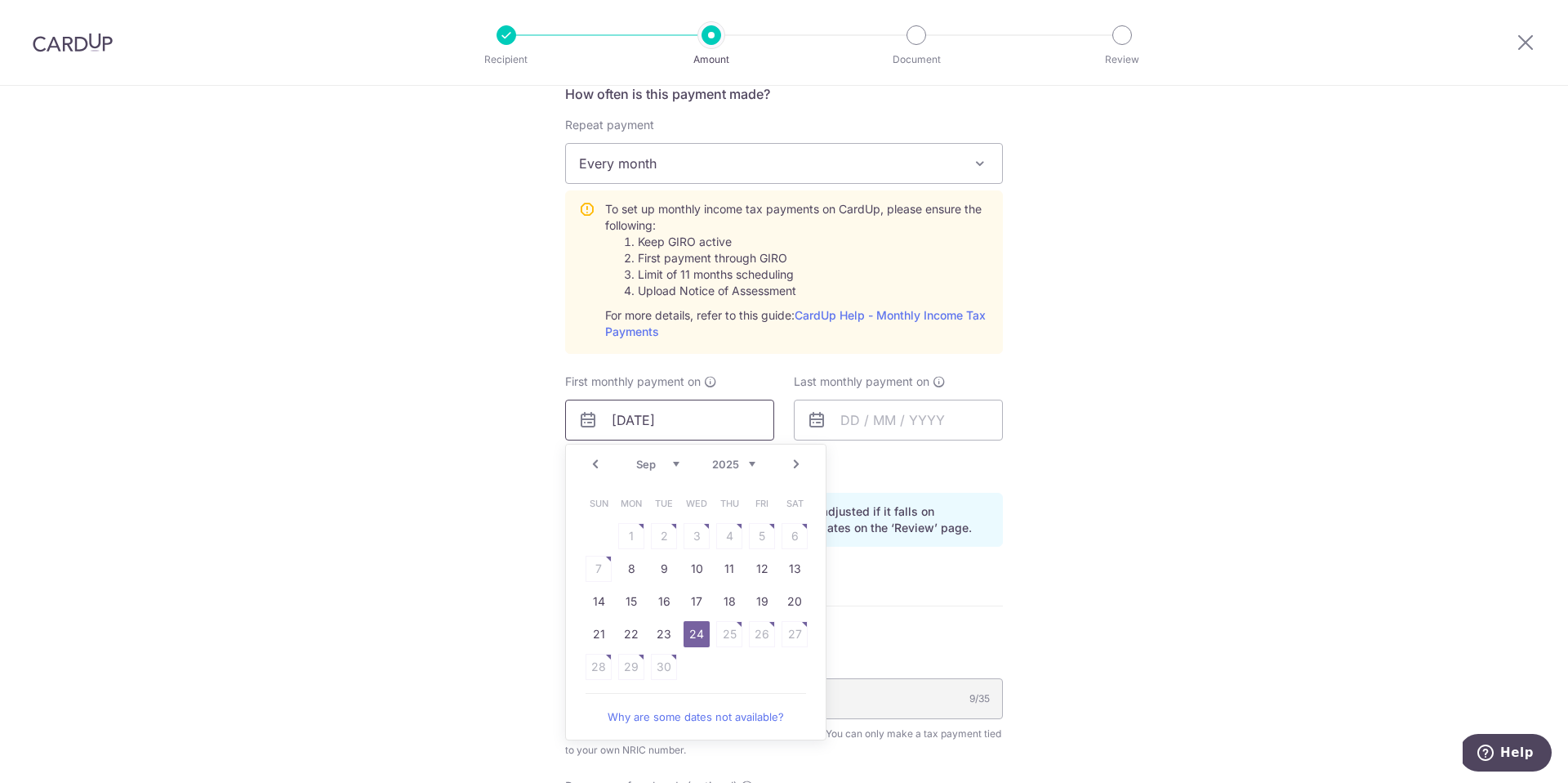
scroll to position [675, 0]
click at [890, 417] on input "text" at bounding box center [898, 418] width 209 height 41
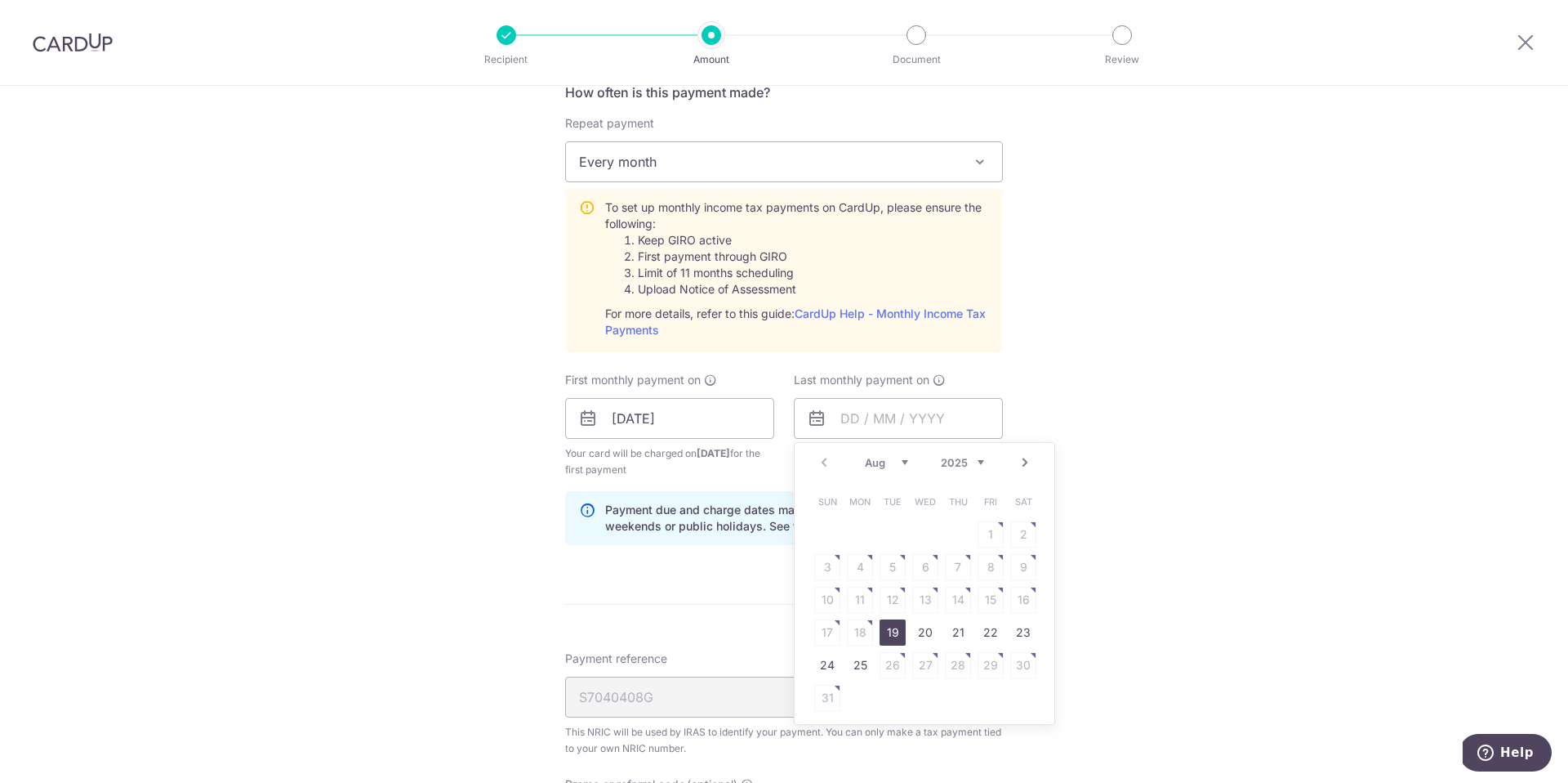
click at [1019, 464] on link "Next" at bounding box center [1024, 462] width 19 height 19
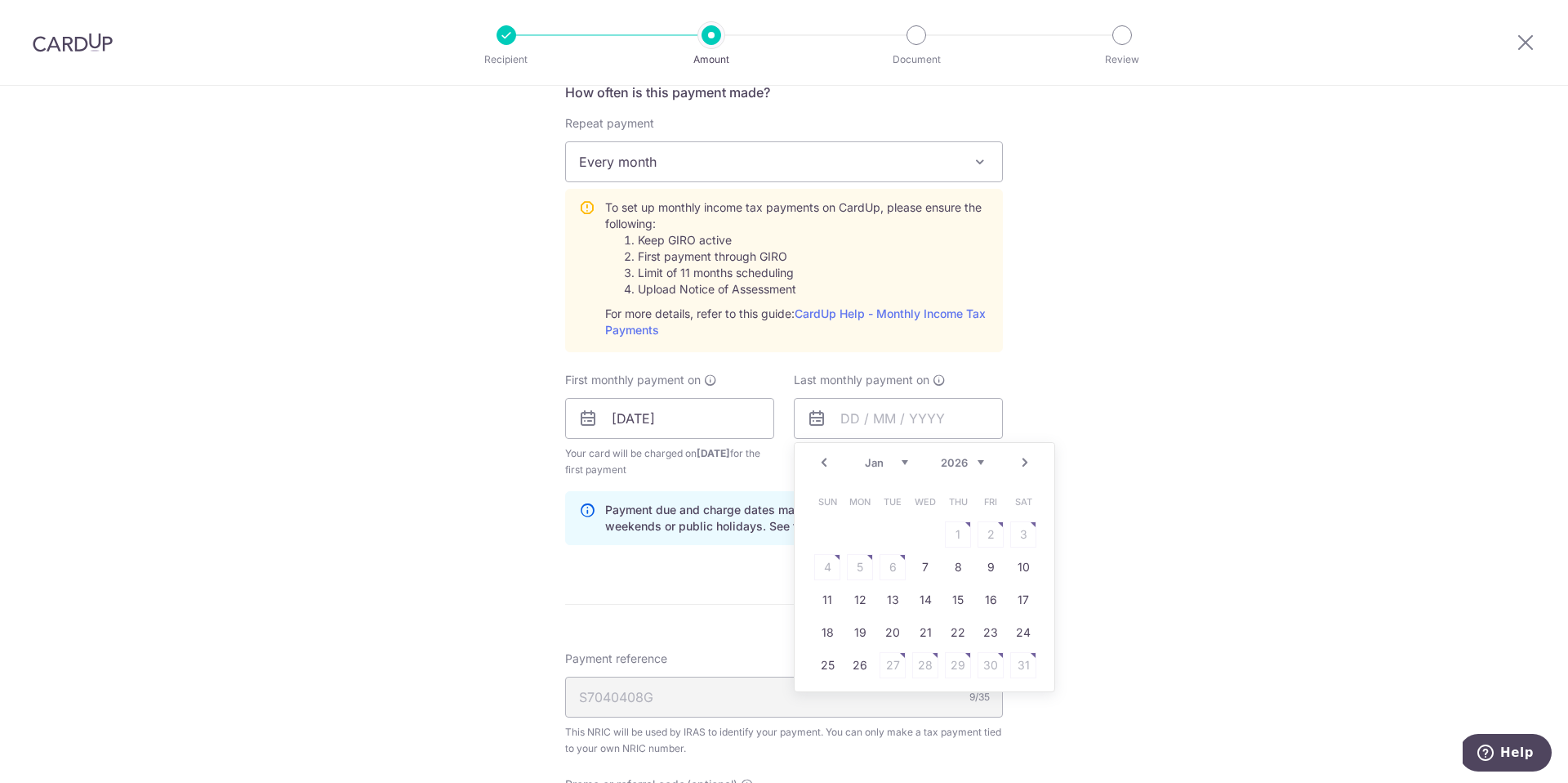
click at [1019, 464] on link "Next" at bounding box center [1024, 462] width 19 height 19
click at [924, 628] on link "25" at bounding box center [925, 632] width 26 height 26
type input "25/03/2026"
click at [506, 569] on div "Tell us more about your payment Enter one-time or monthly payment amount SGD 11…" at bounding box center [784, 296] width 1568 height 1771
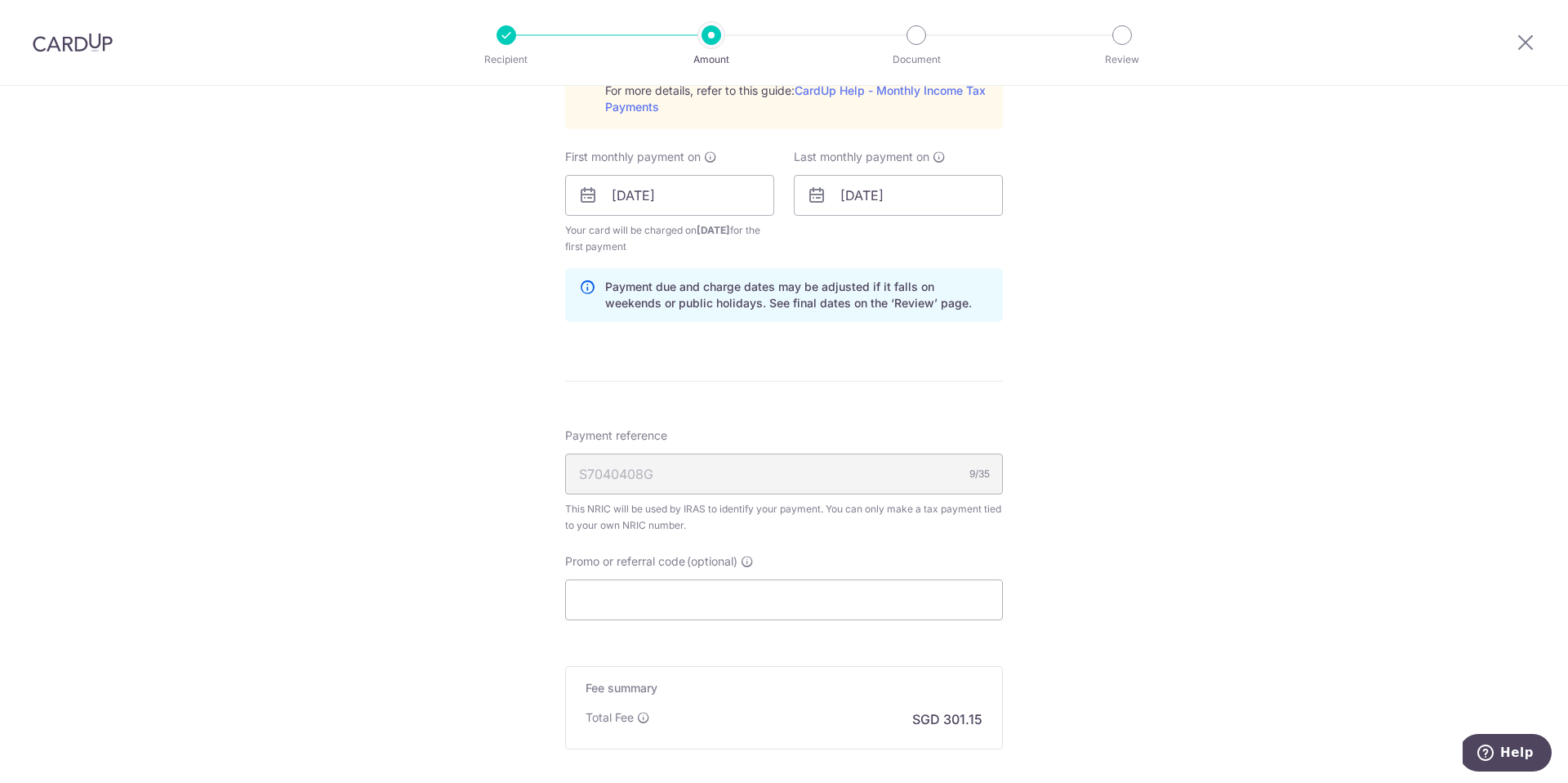
scroll to position [930, 0]
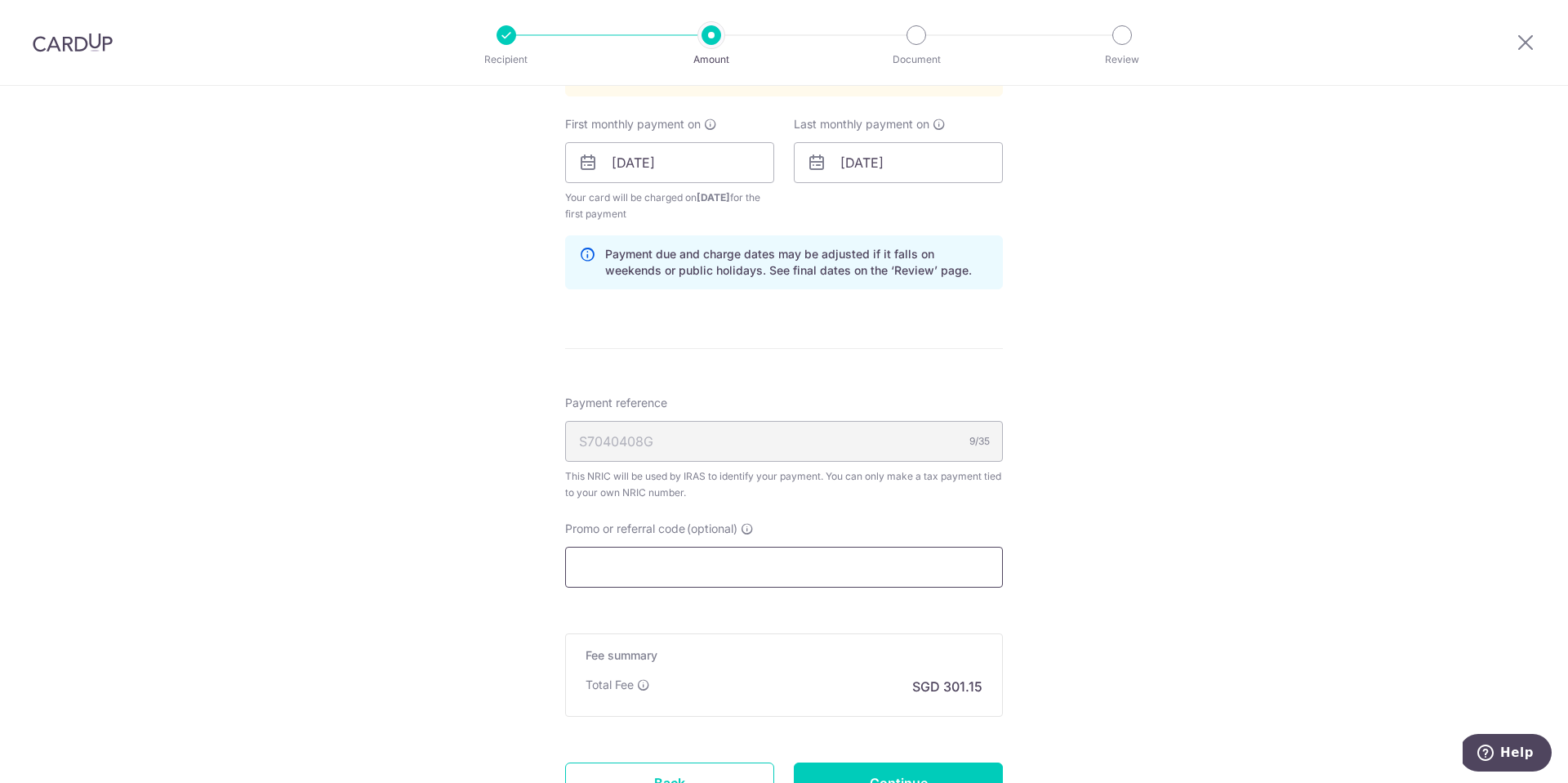
click at [615, 564] on input "Promo or referral code (optional)" at bounding box center [784, 567] width 438 height 41
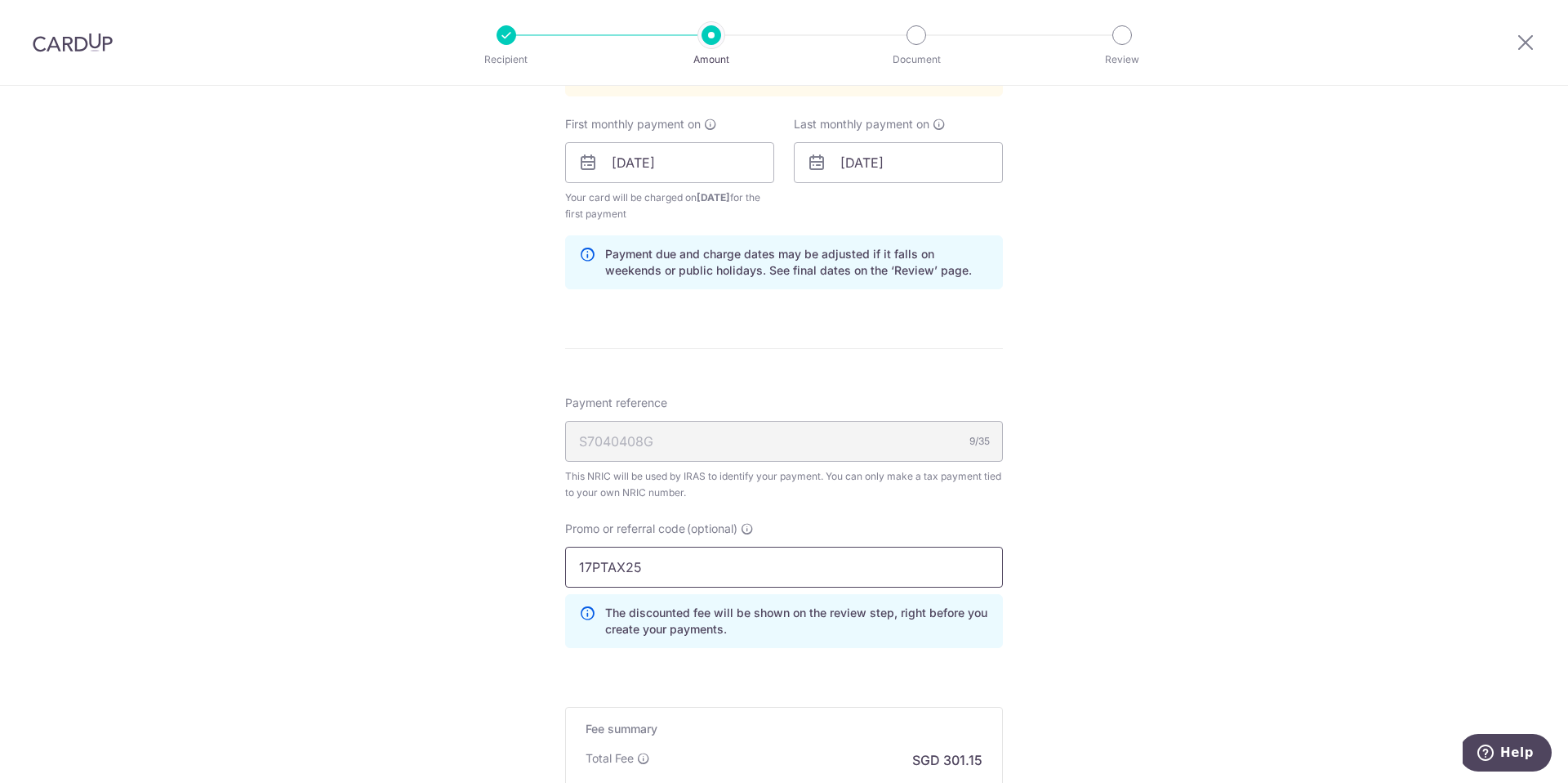
type input "17PTAX25"
click at [506, 607] on div "Tell us more about your payment Enter one-time or monthly payment amount SGD 11…" at bounding box center [784, 77] width 1568 height 1844
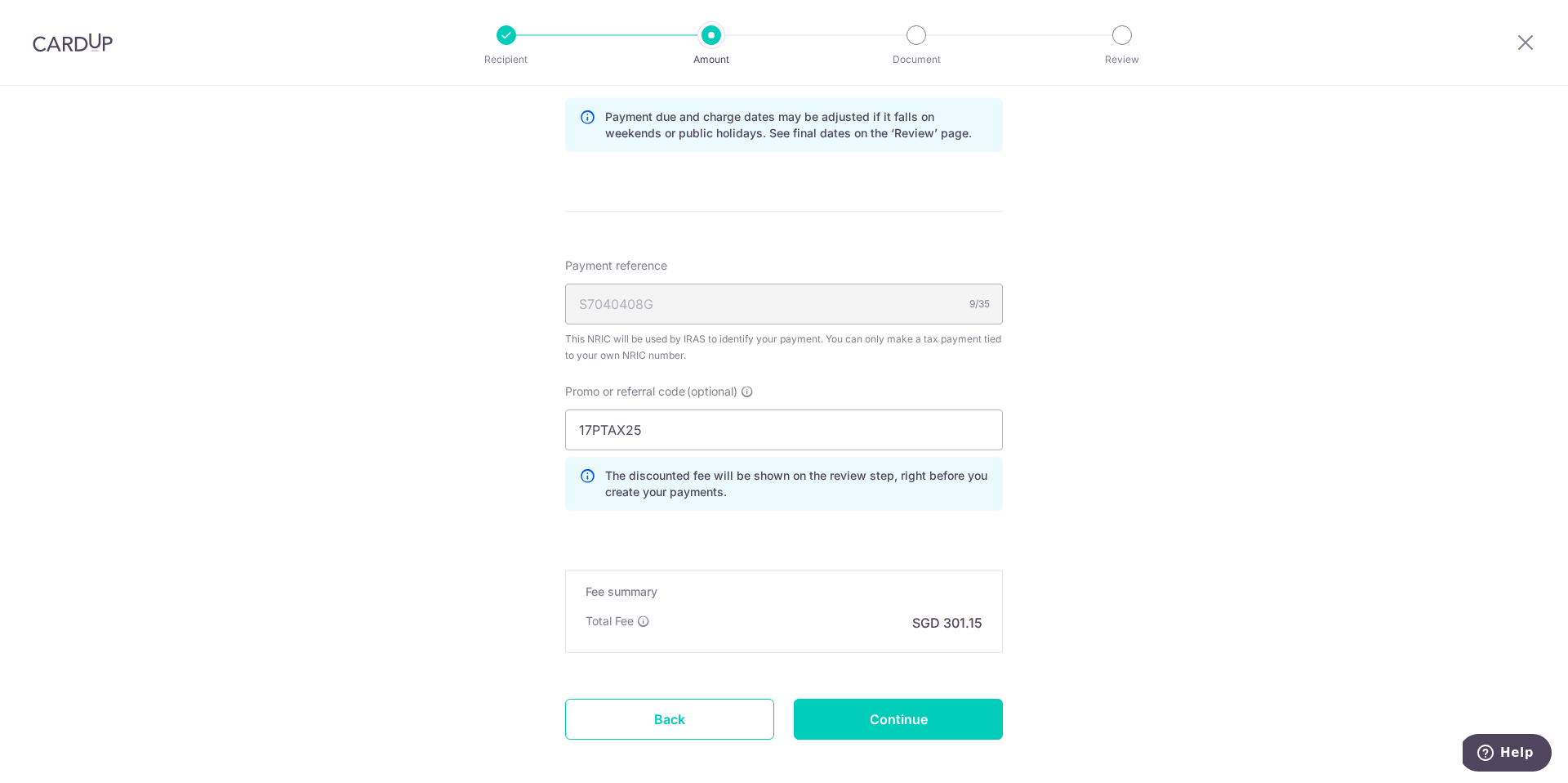
scroll to position [1148, 0]
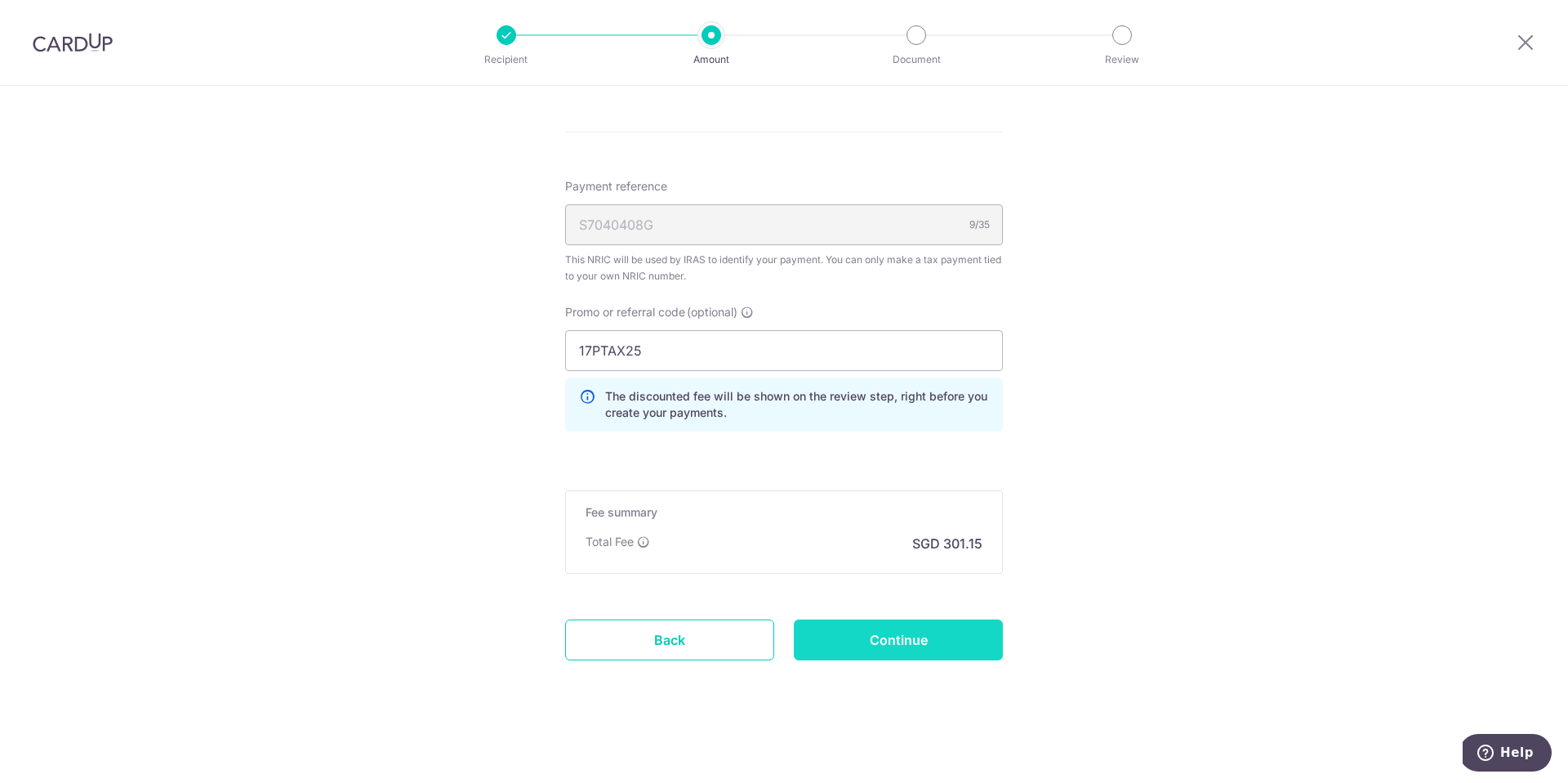
click at [886, 637] on input "Continue" at bounding box center [898, 640] width 209 height 41
type input "Create Schedule"
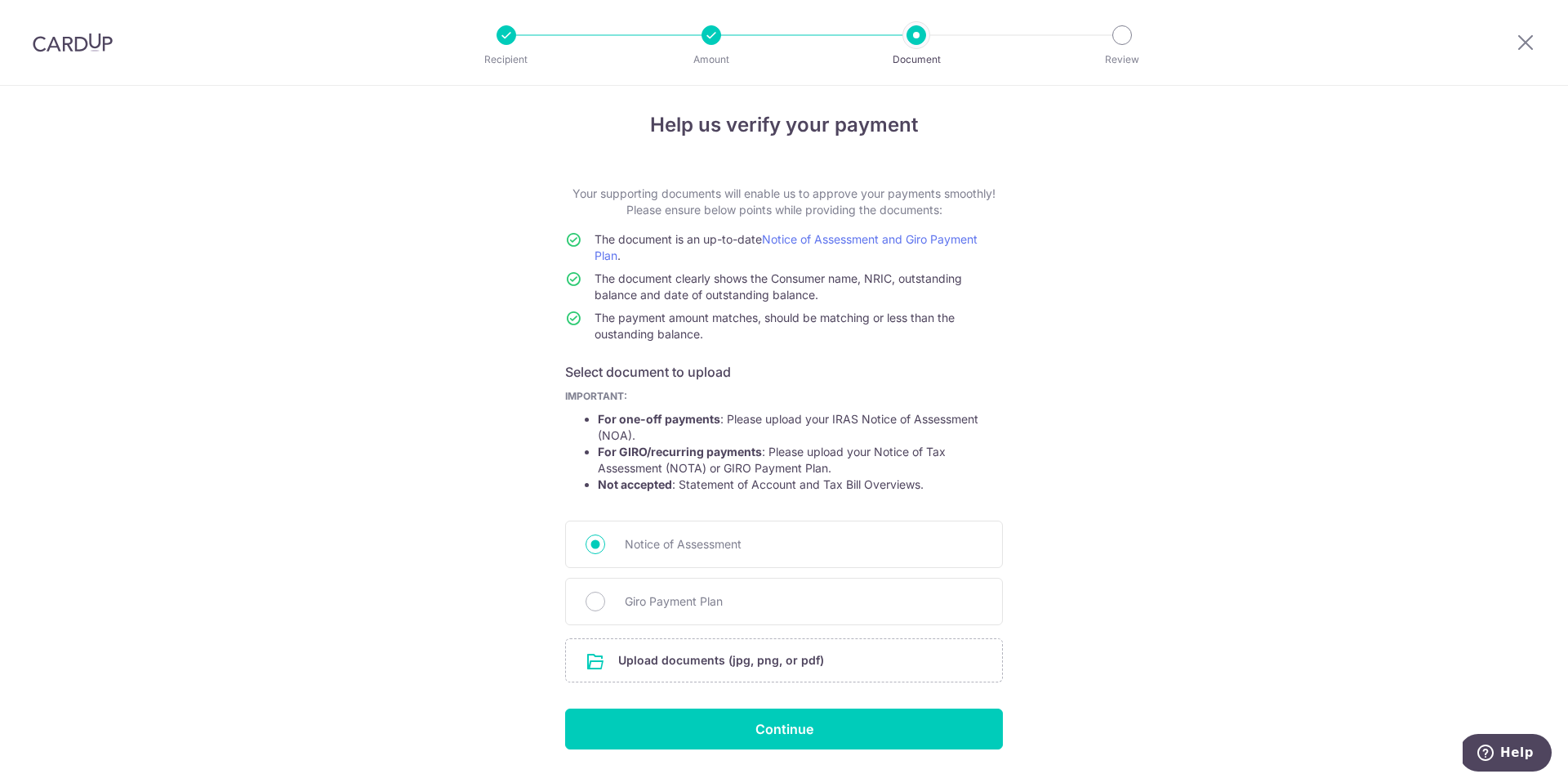
scroll to position [10, 0]
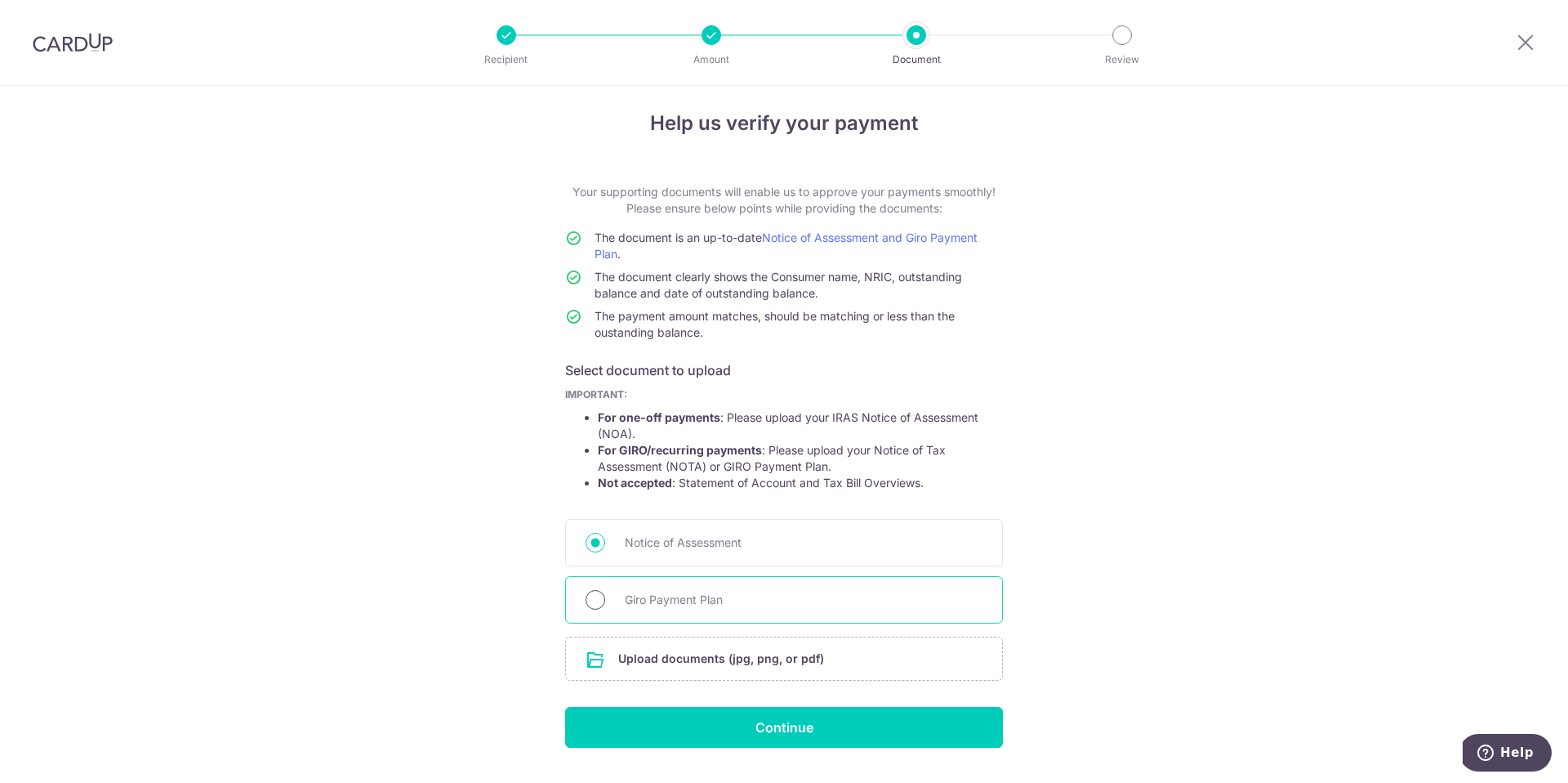
click at [592, 600] on input "Giro Payment Plan" at bounding box center [595, 599] width 19 height 19
radio input "true"
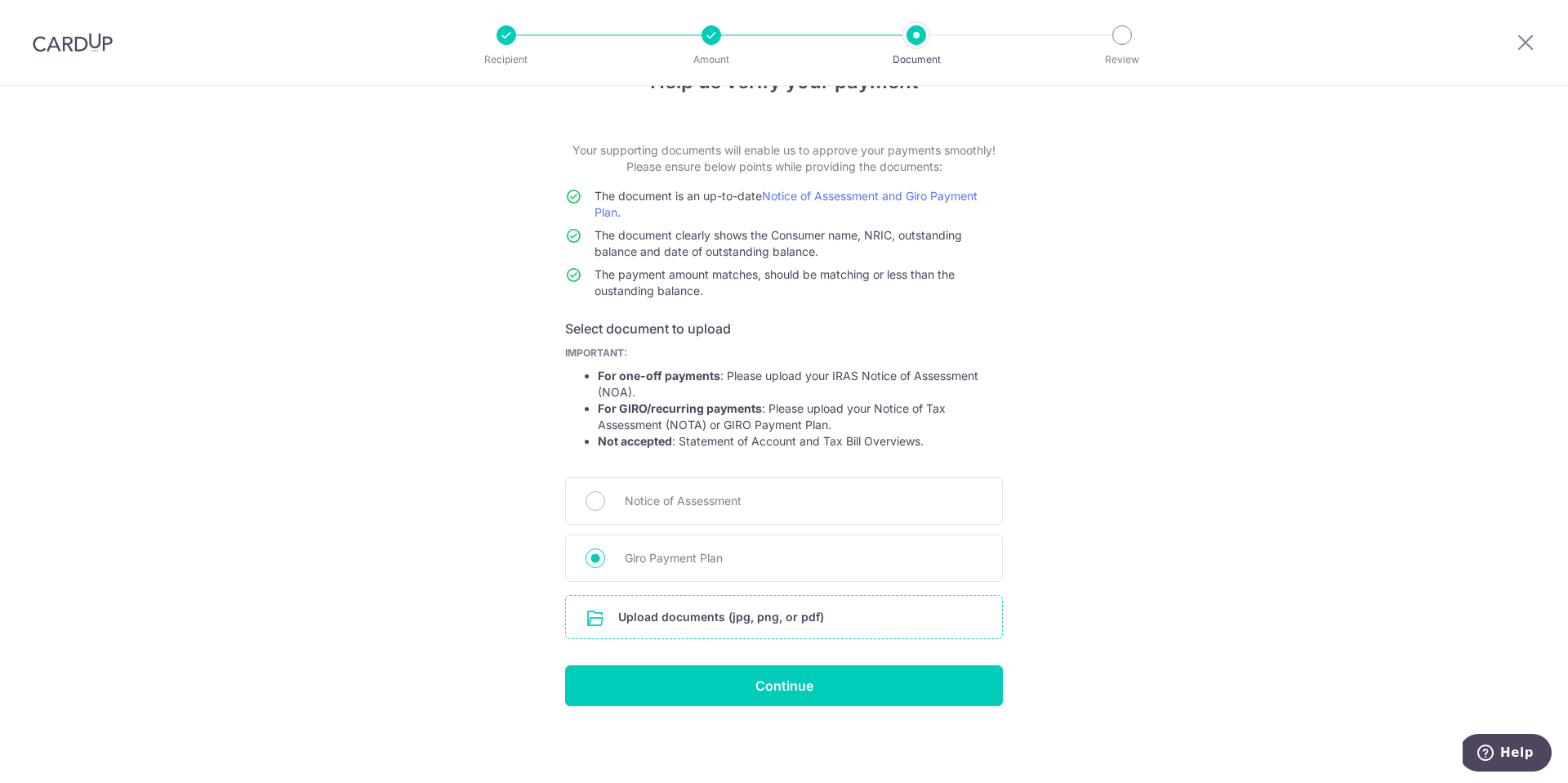
click at [784, 624] on input "file" at bounding box center [784, 617] width 436 height 42
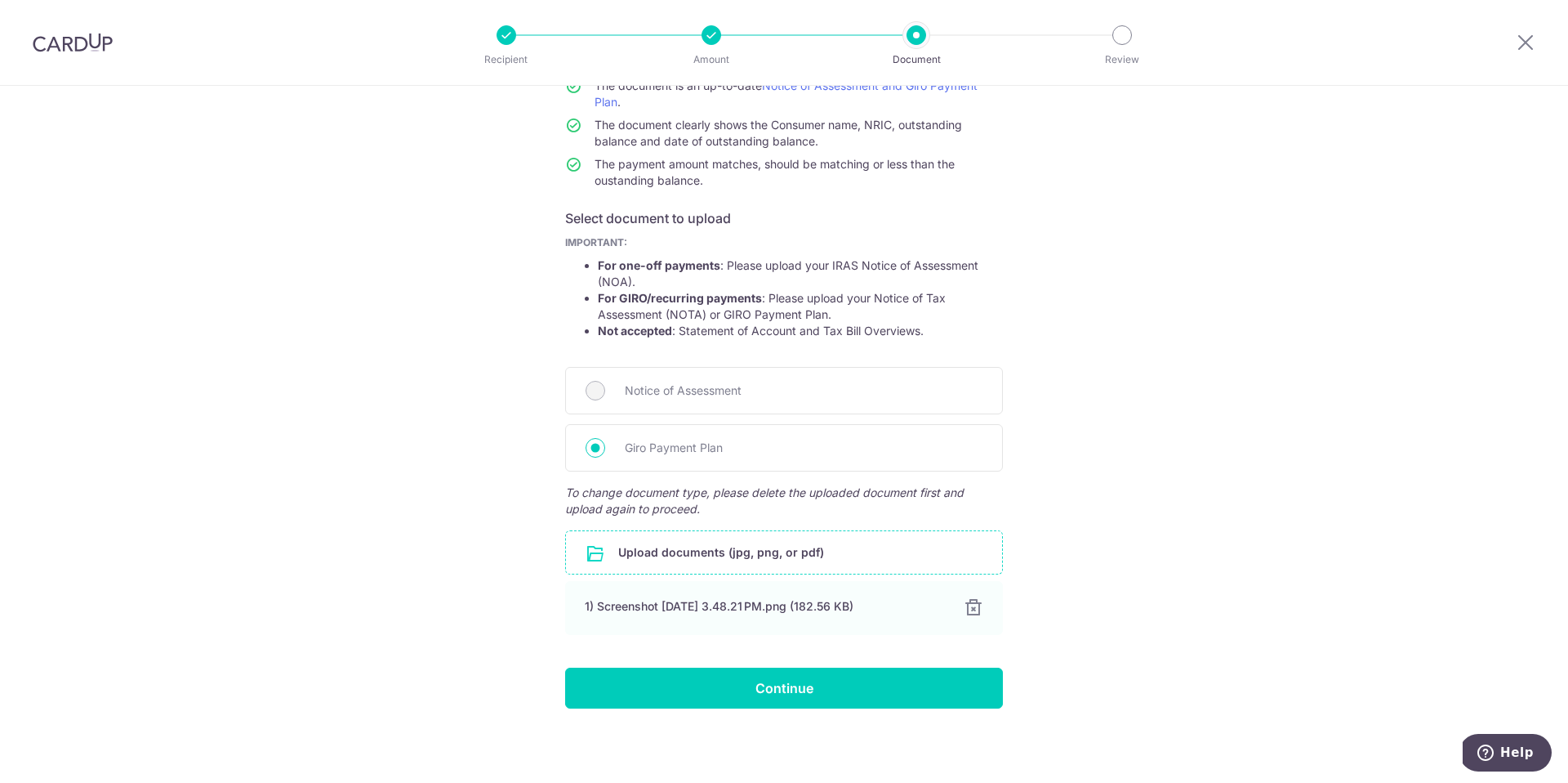
scroll to position [164, 0]
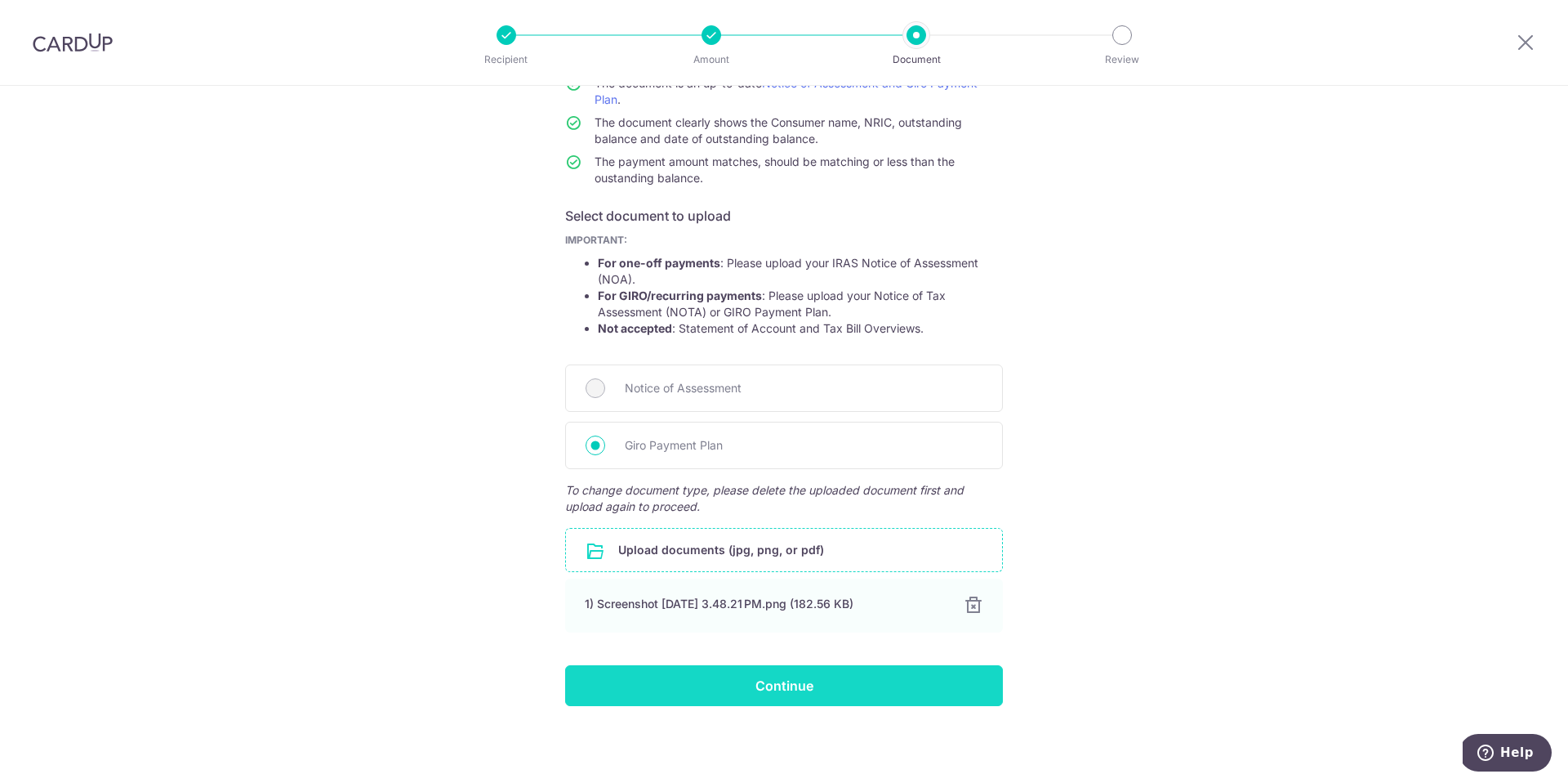
click at [780, 692] on input "Continue" at bounding box center [784, 685] width 438 height 41
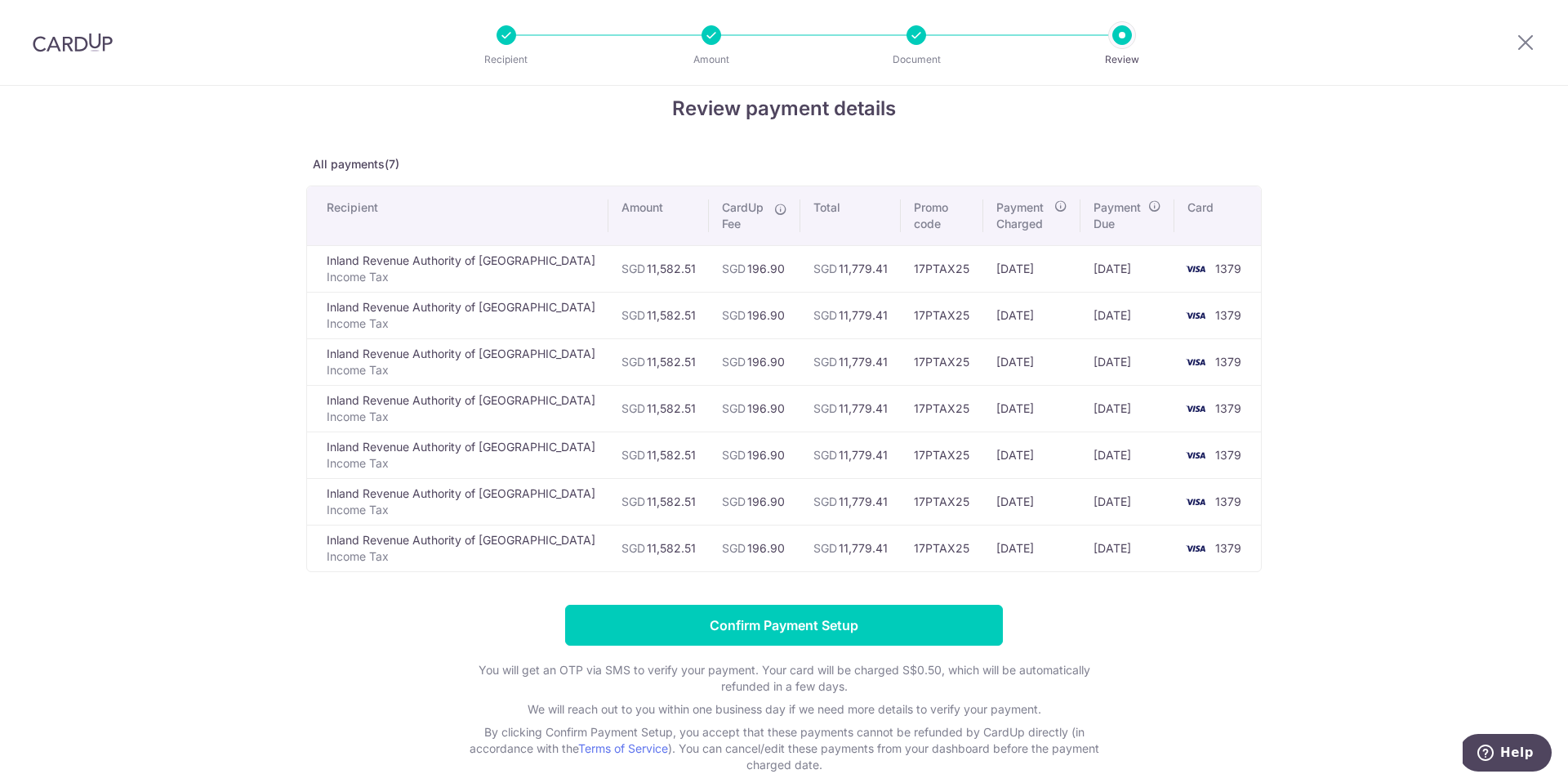
scroll to position [25, 0]
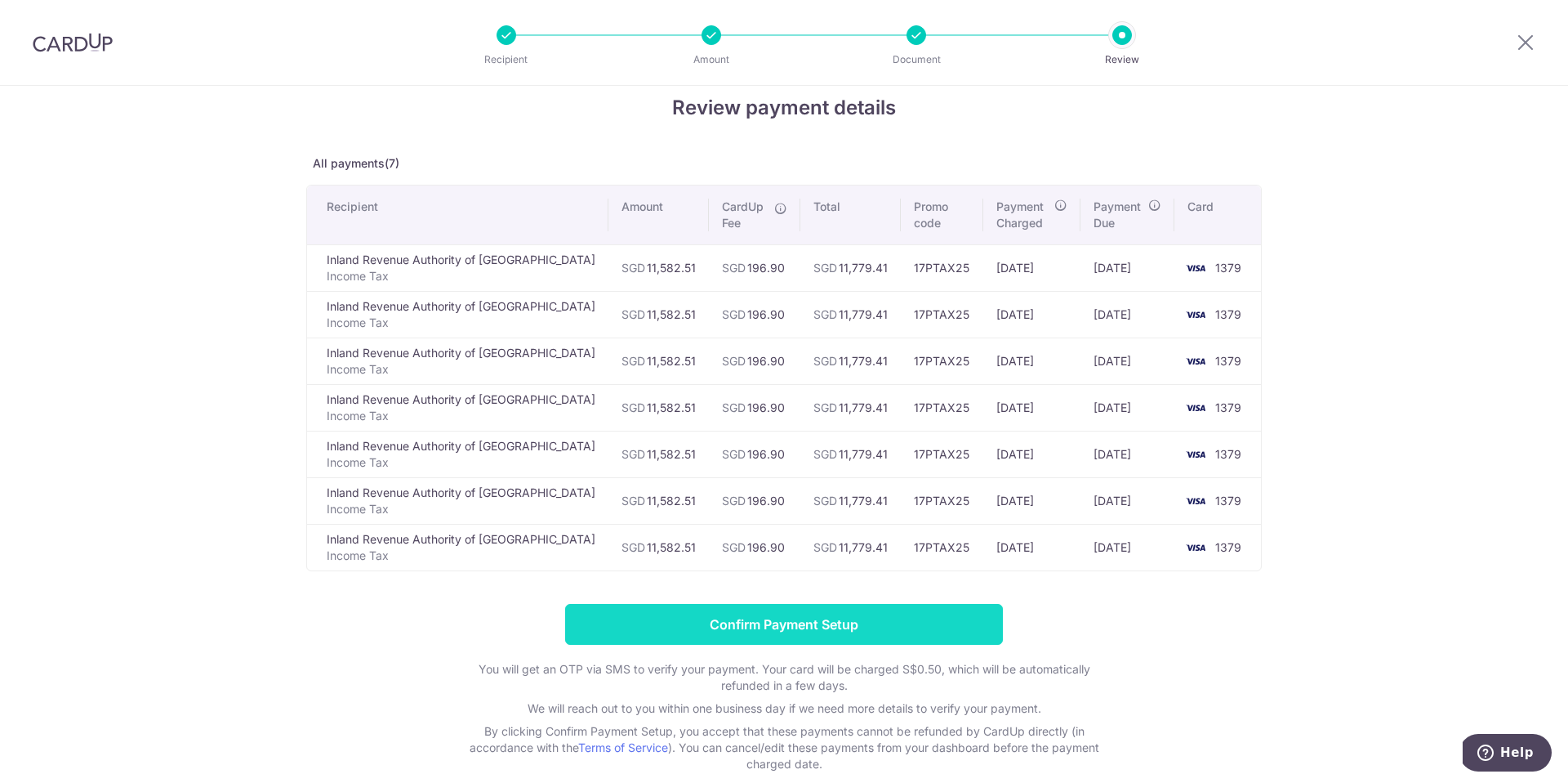
click at [786, 625] on input "Confirm Payment Setup" at bounding box center [784, 624] width 438 height 41
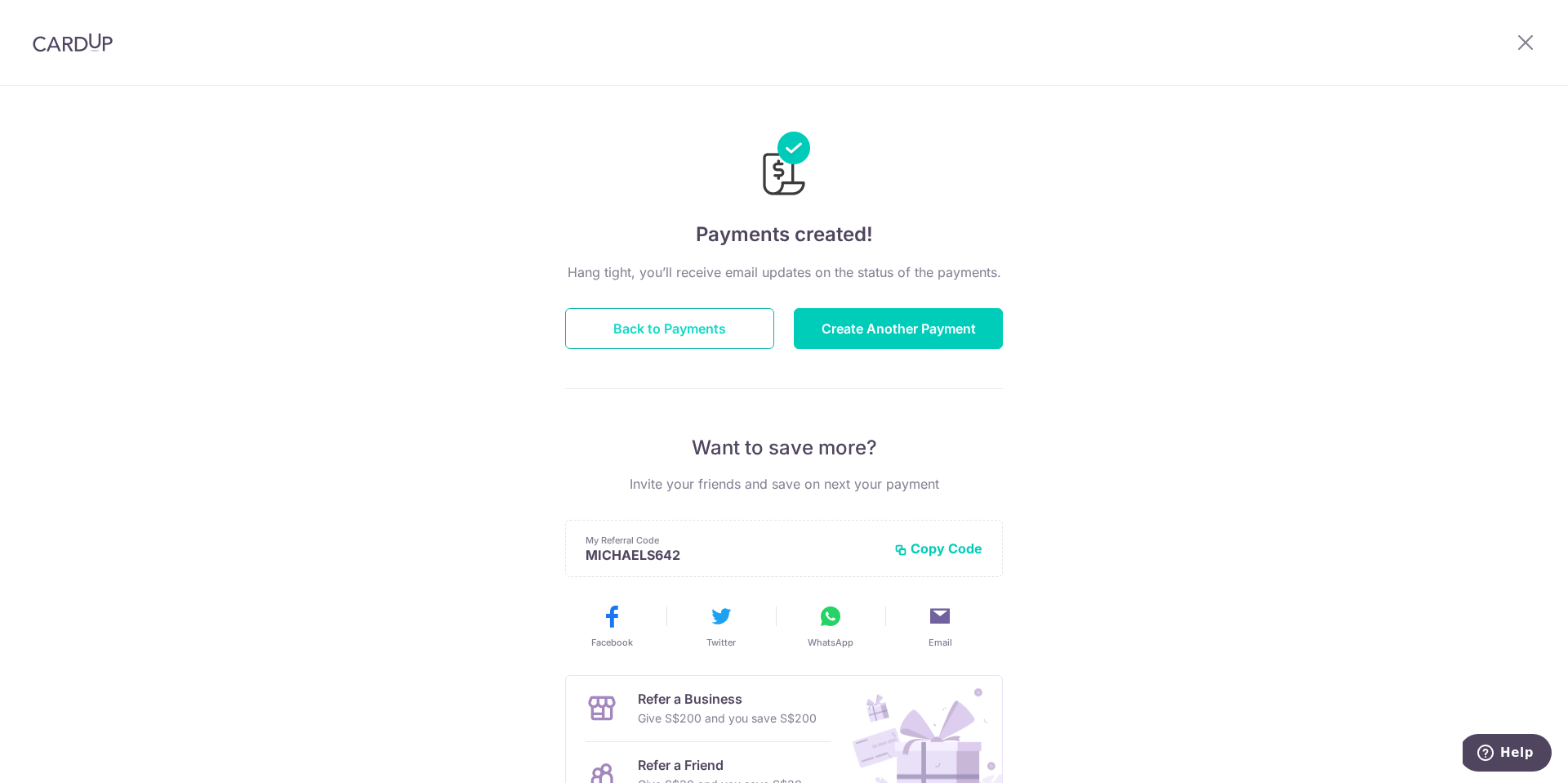
click at [654, 327] on button "Back to Payments" at bounding box center [670, 328] width 209 height 41
